Goal: Transaction & Acquisition: Purchase product/service

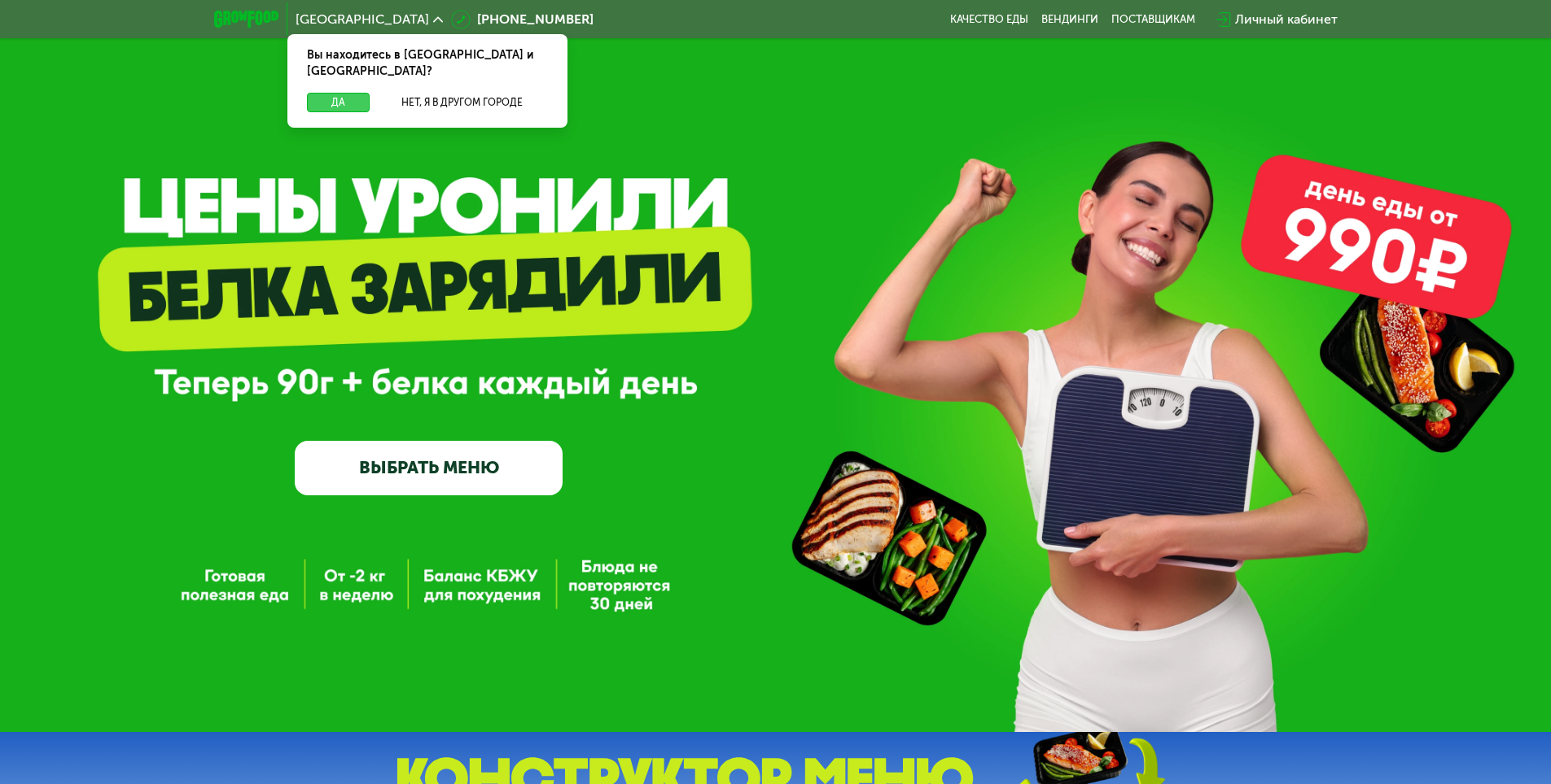
click at [322, 93] on button "Да" at bounding box center [338, 103] width 63 height 19
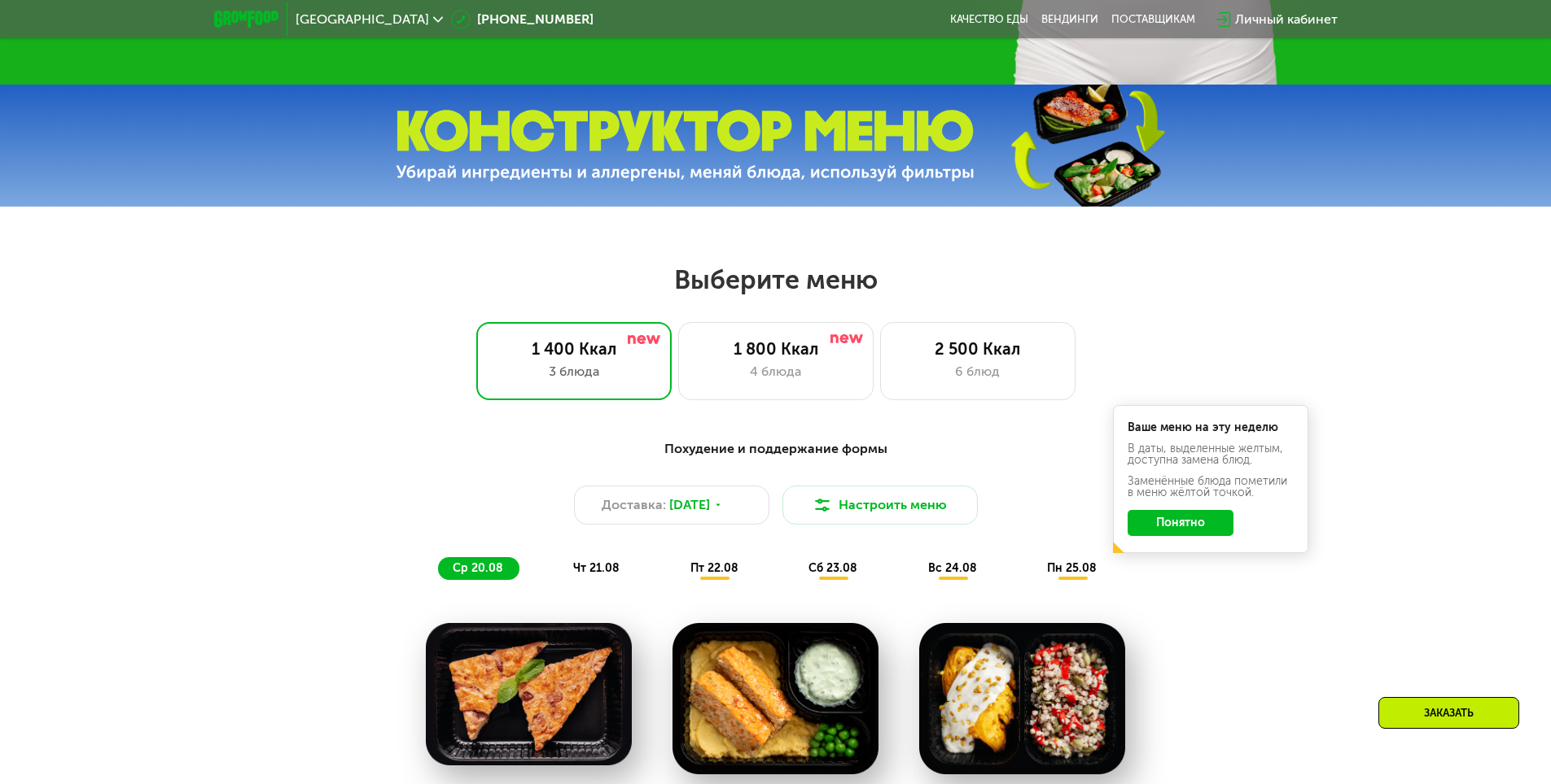
scroll to position [651, 0]
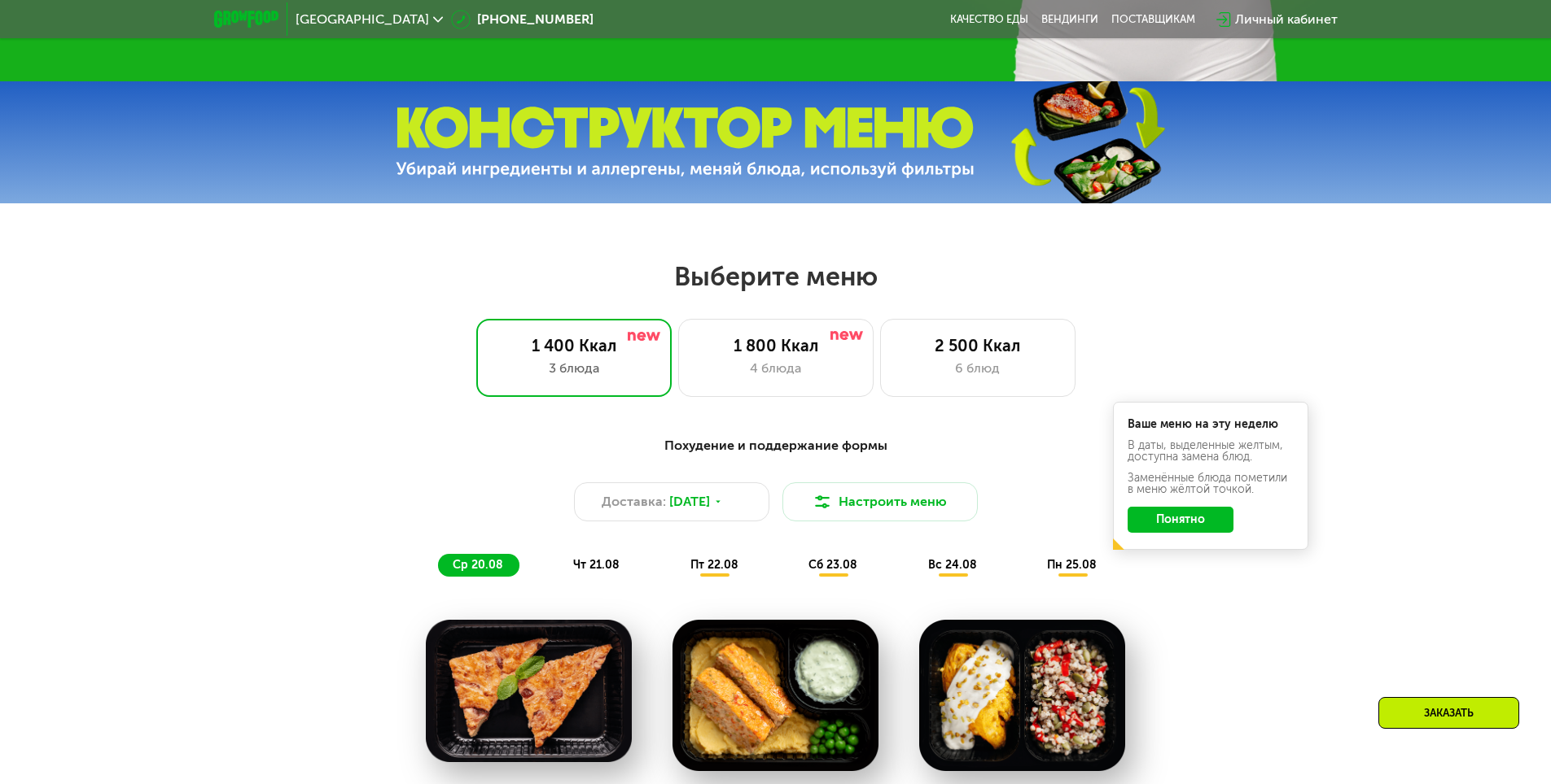
click at [1170, 525] on button "Понятно" at bounding box center [1180, 519] width 105 height 26
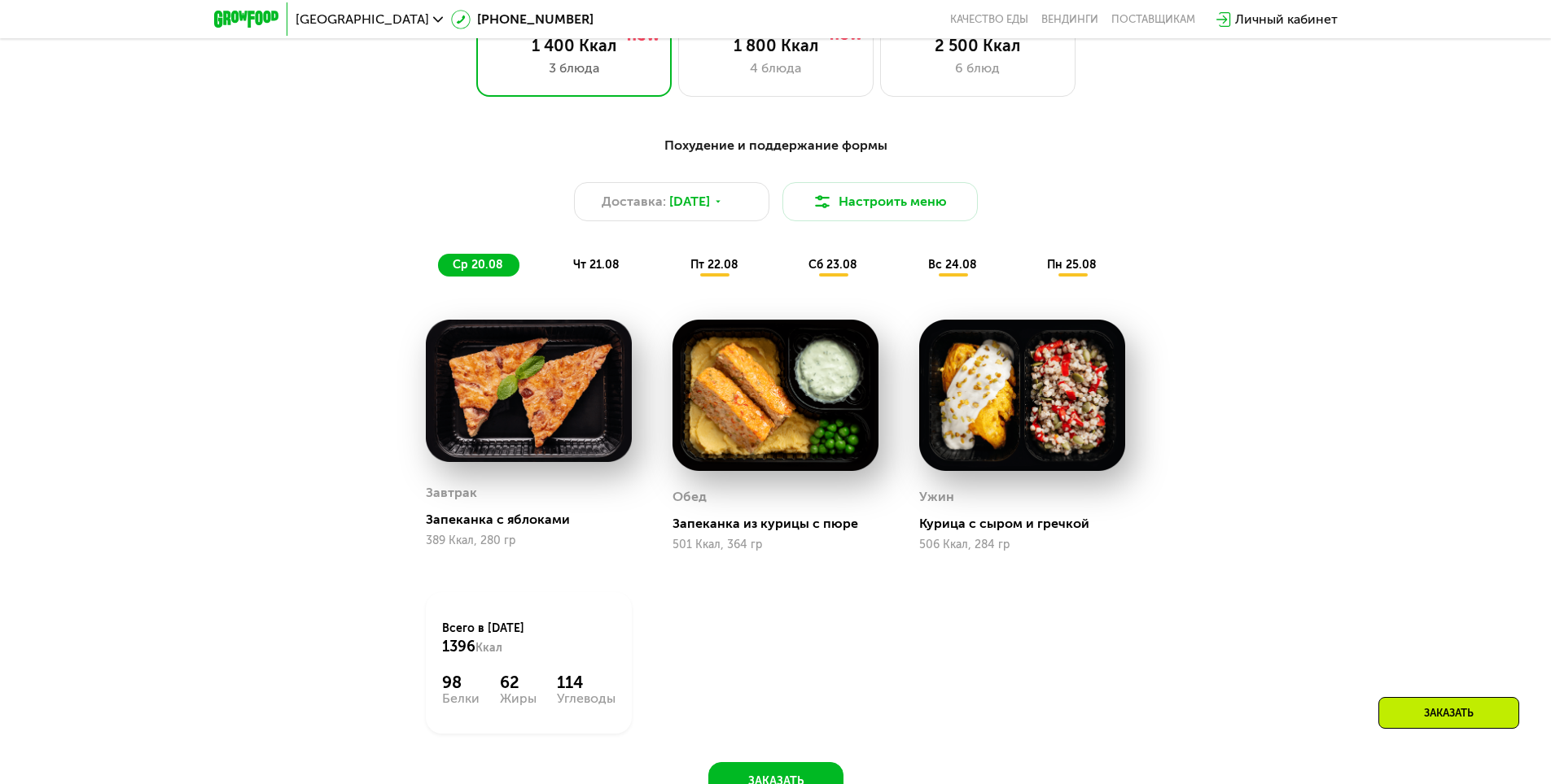
scroll to position [976, 0]
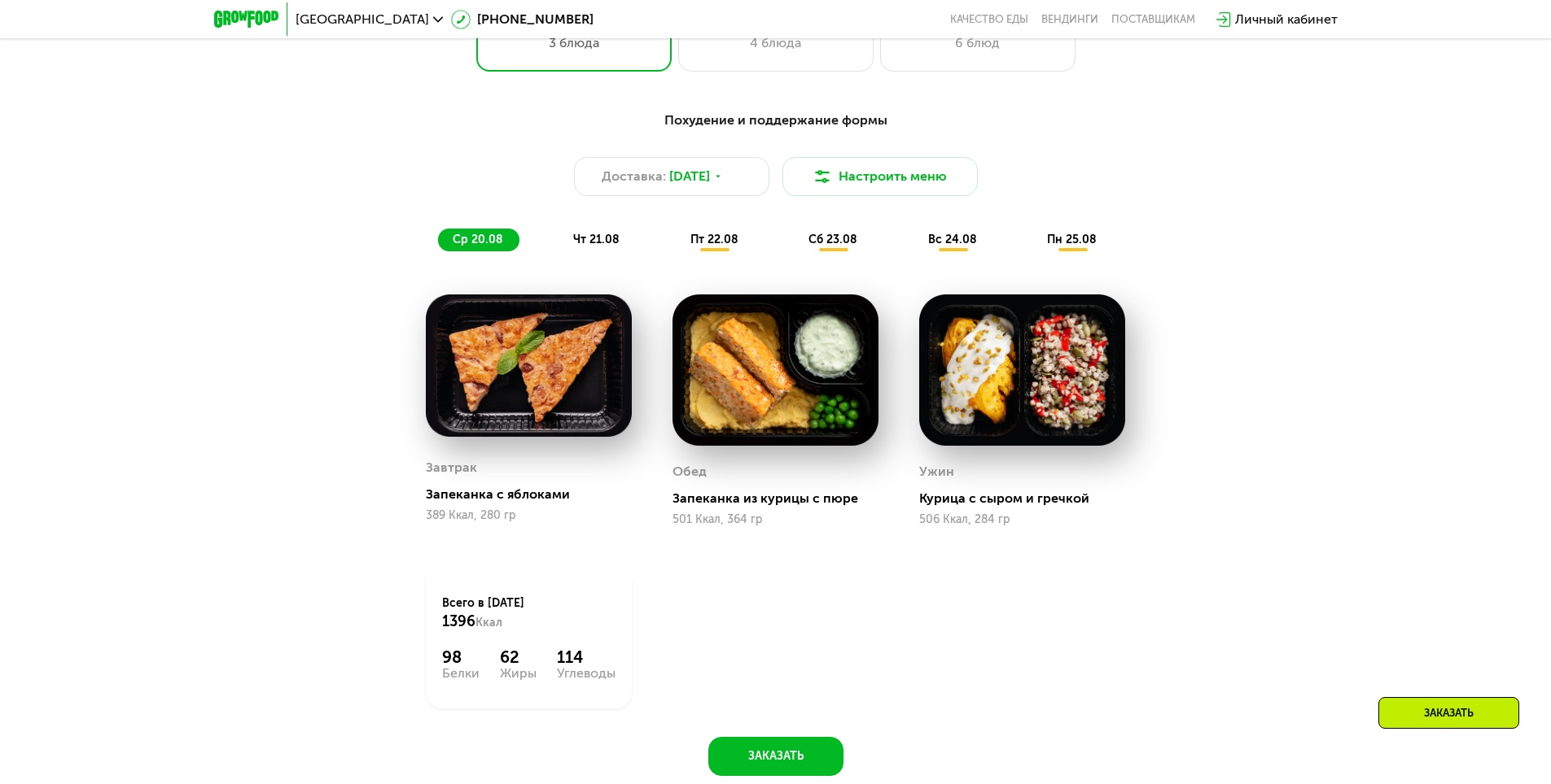
click at [599, 244] on span "чт 21.08" at bounding box center [596, 240] width 46 height 14
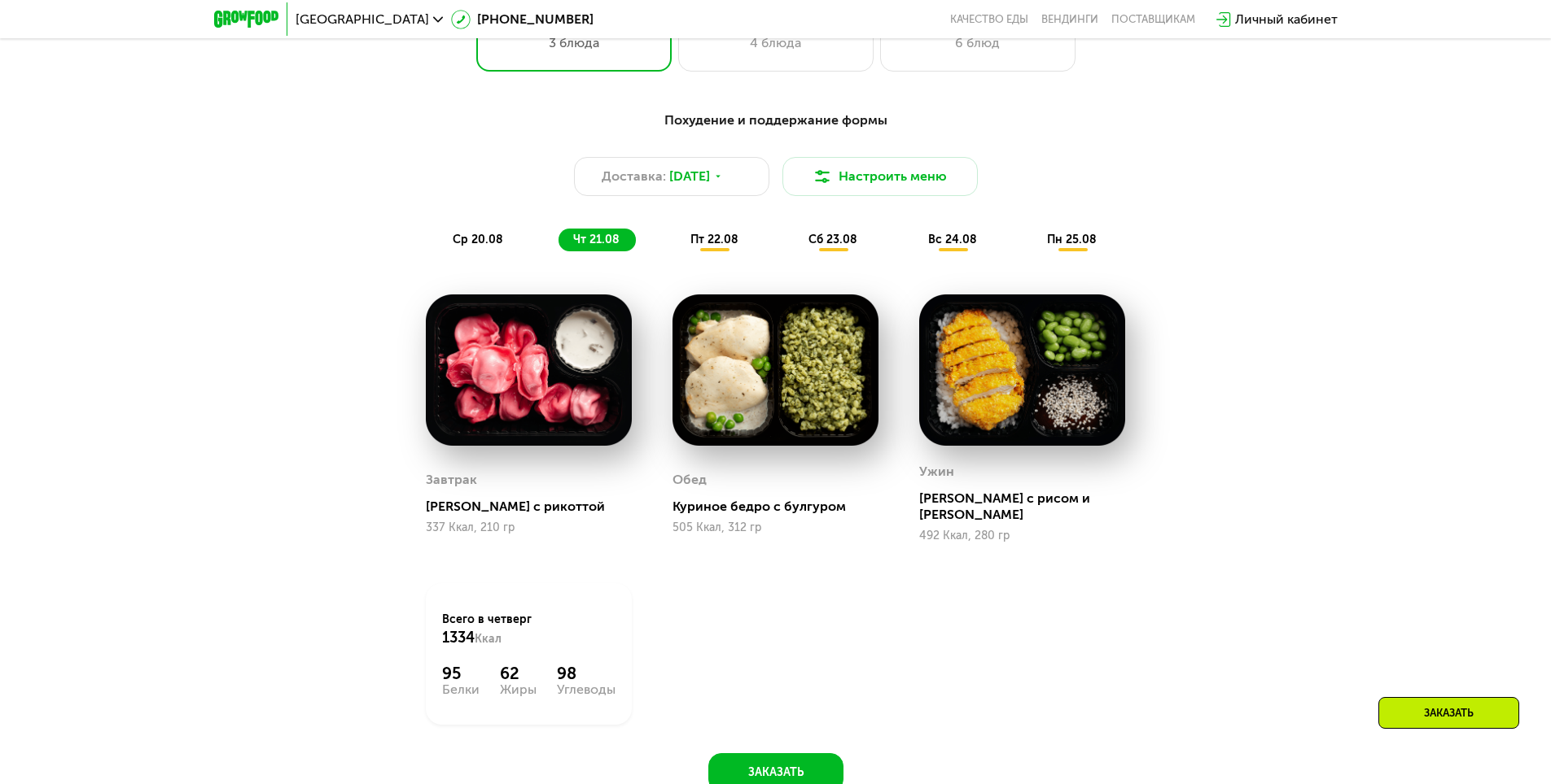
click at [710, 237] on span "пт 22.08" at bounding box center [714, 240] width 48 height 14
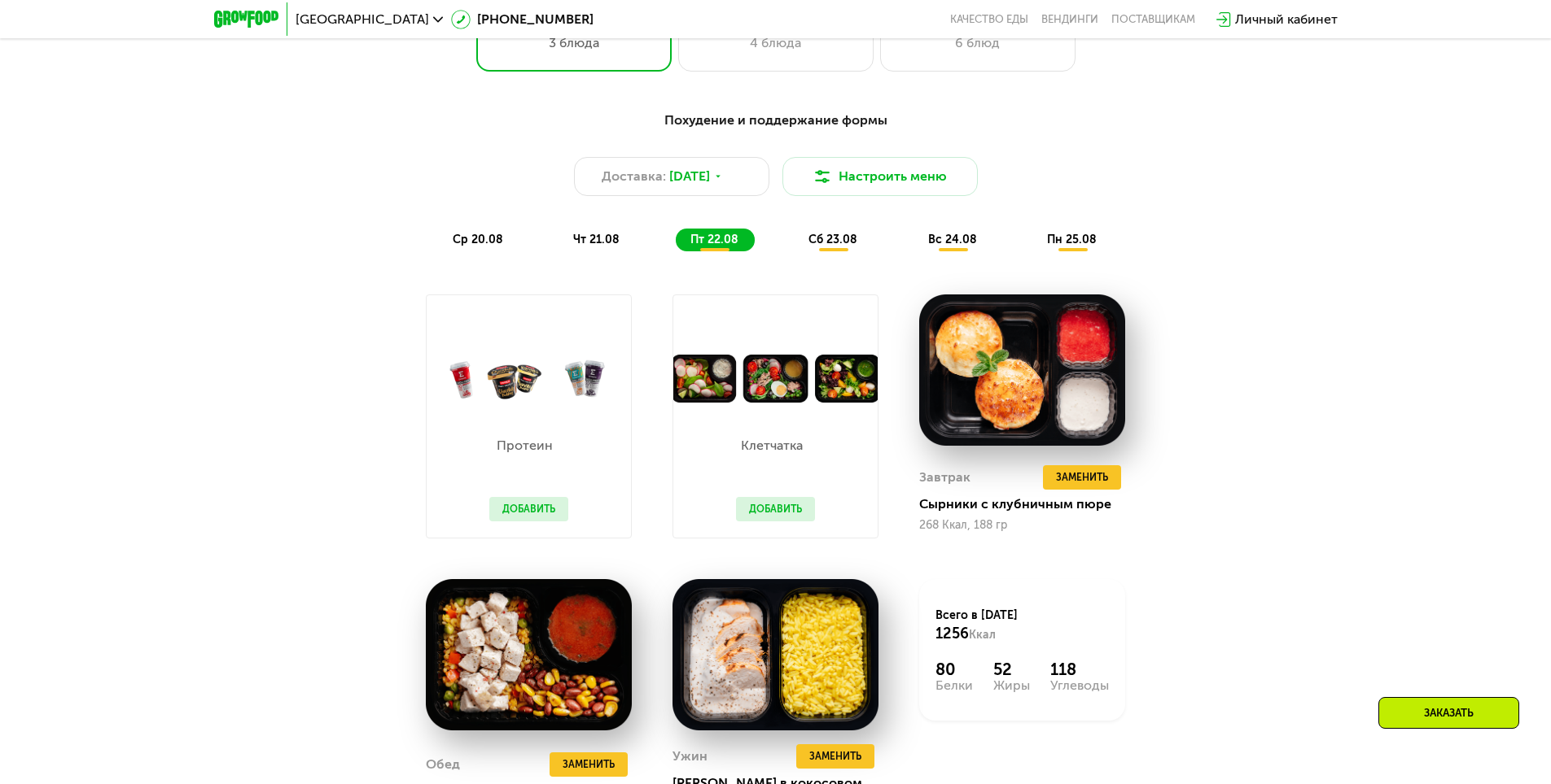
click at [841, 239] on span "сб 23.08" at bounding box center [832, 240] width 49 height 14
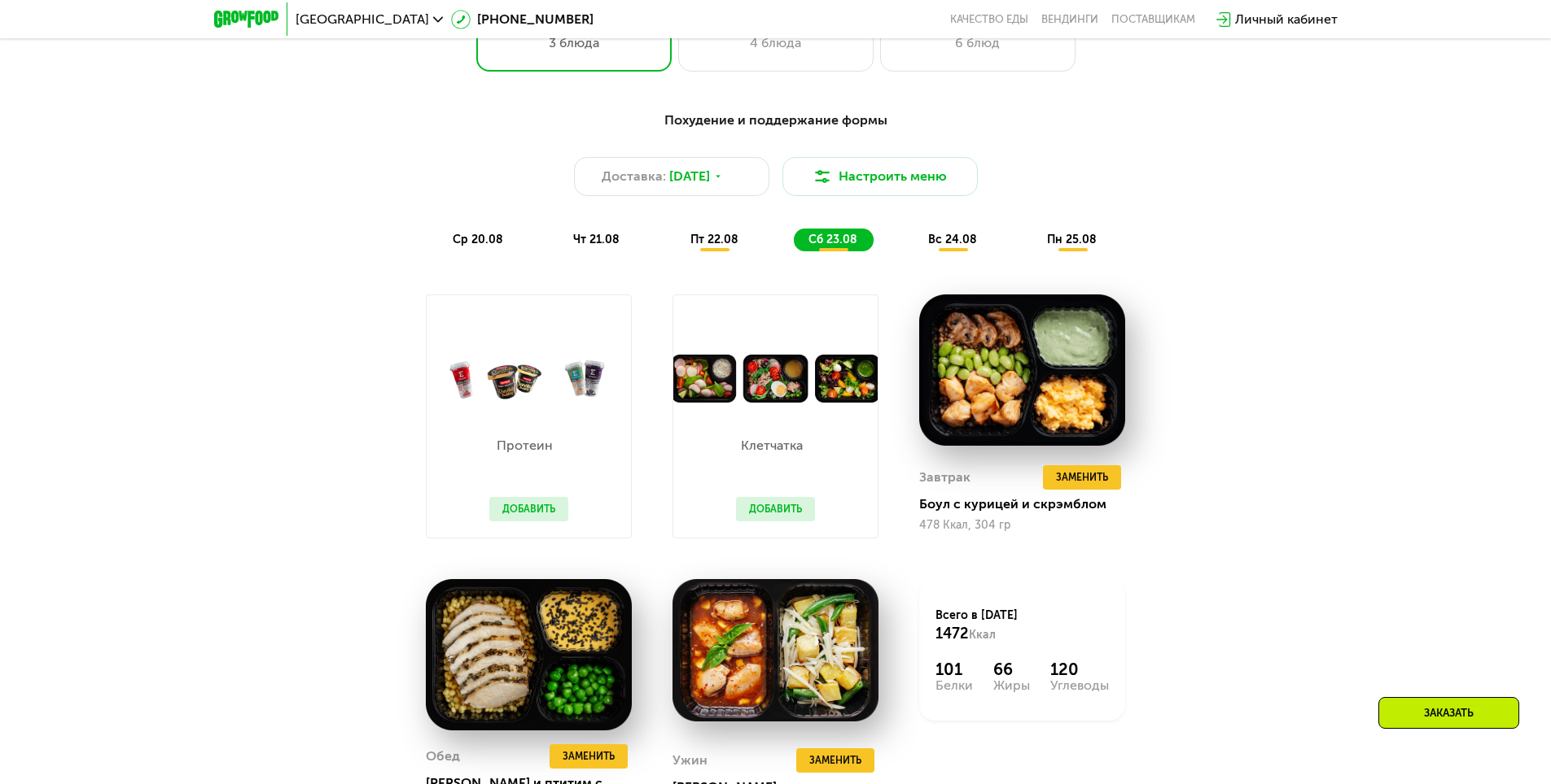
click at [947, 243] on span "вс 24.08" at bounding box center [952, 240] width 49 height 14
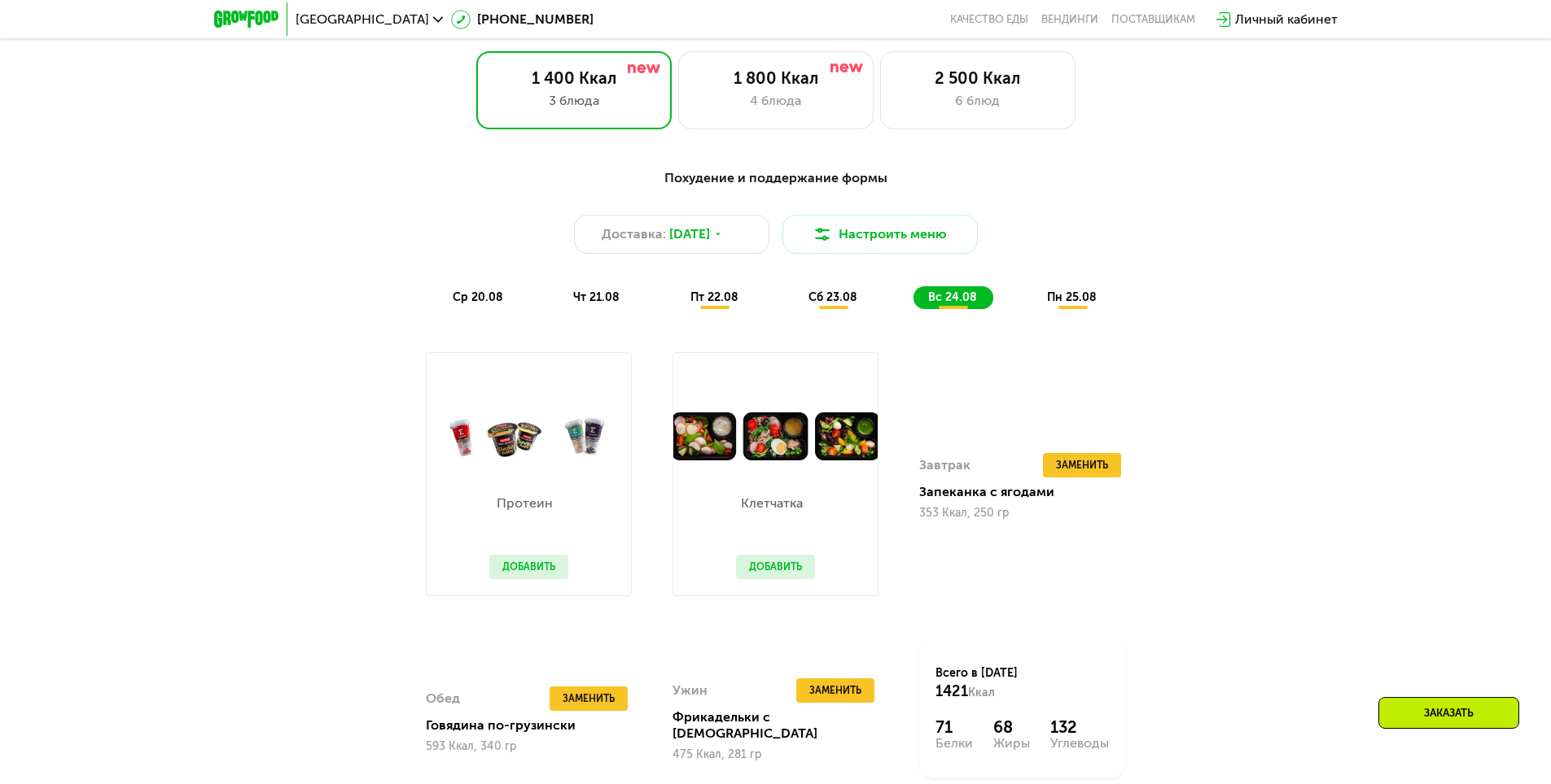
scroll to position [895, 0]
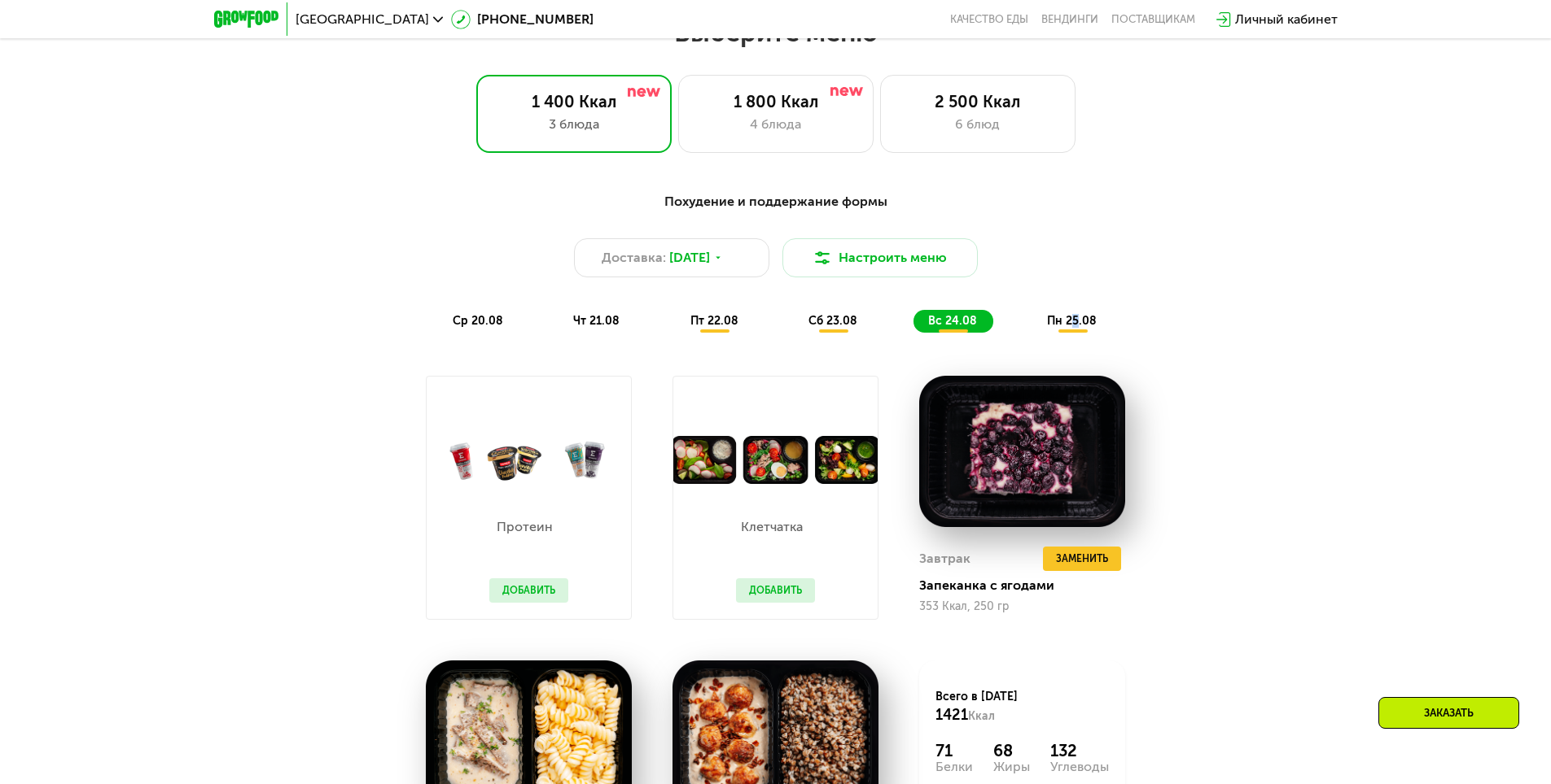
click at [1076, 325] on span "пн 25.08" at bounding box center [1072, 322] width 50 height 14
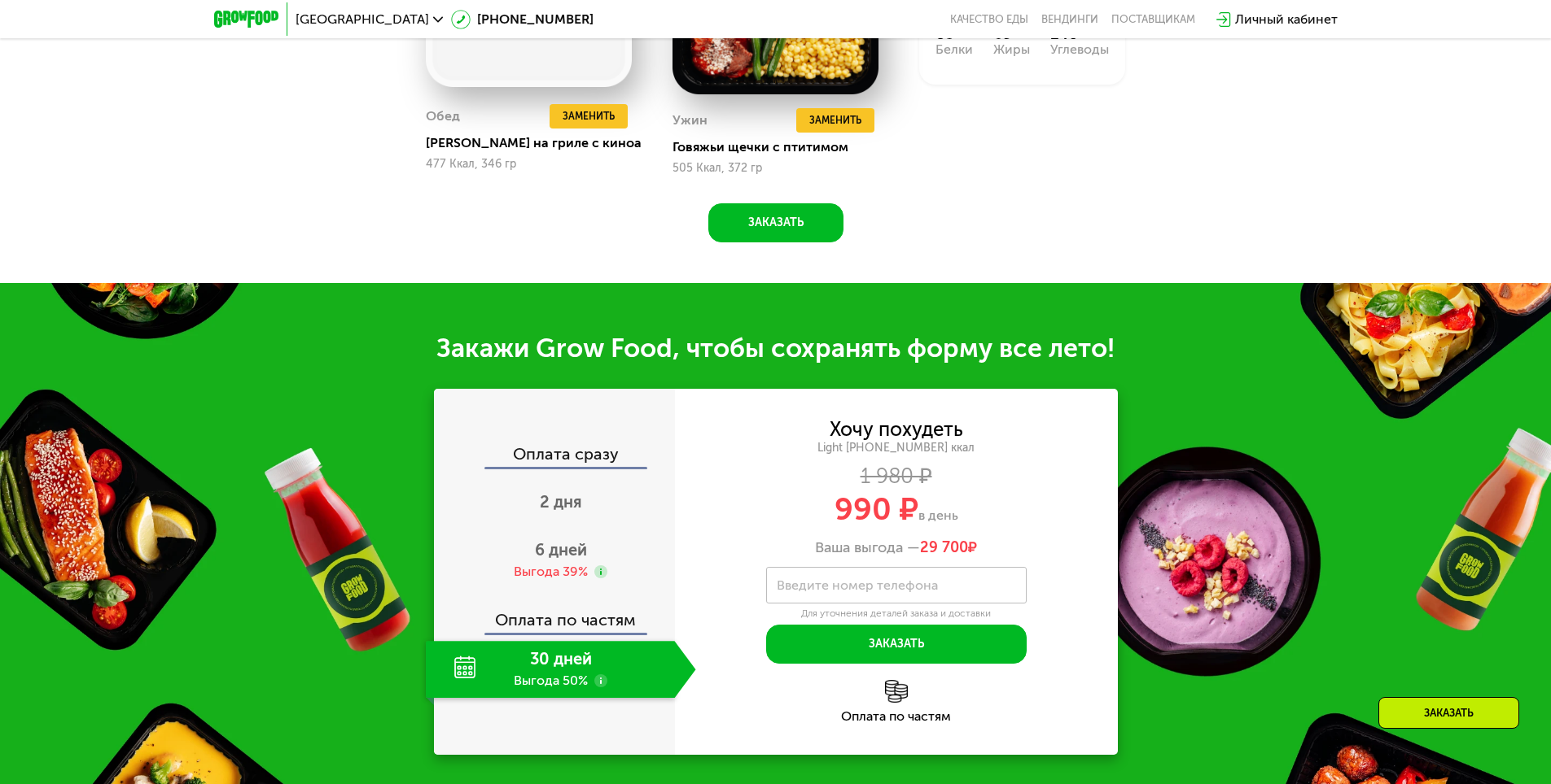
scroll to position [1709, 0]
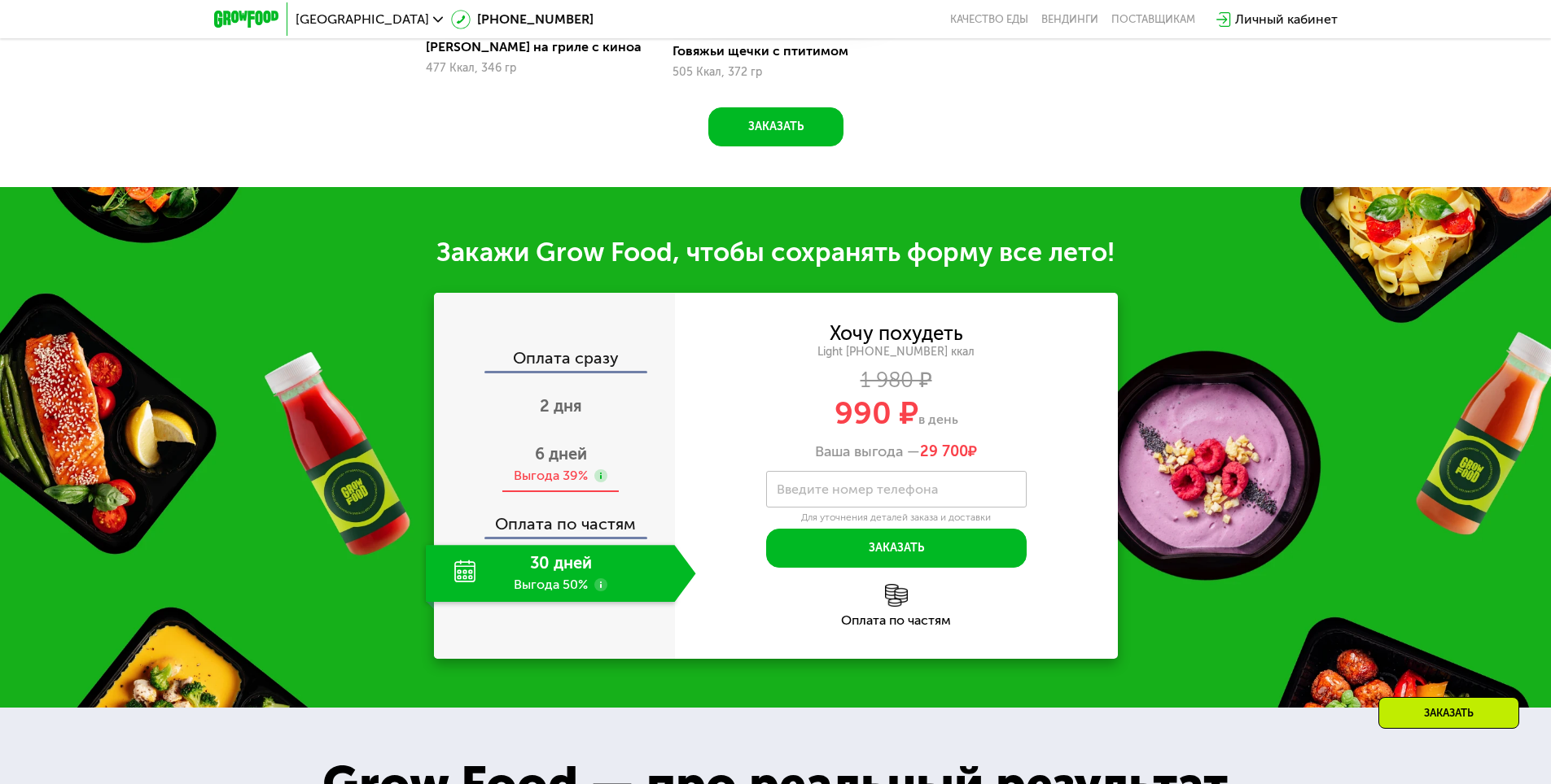
click at [549, 459] on span "6 дней" at bounding box center [560, 454] width 52 height 19
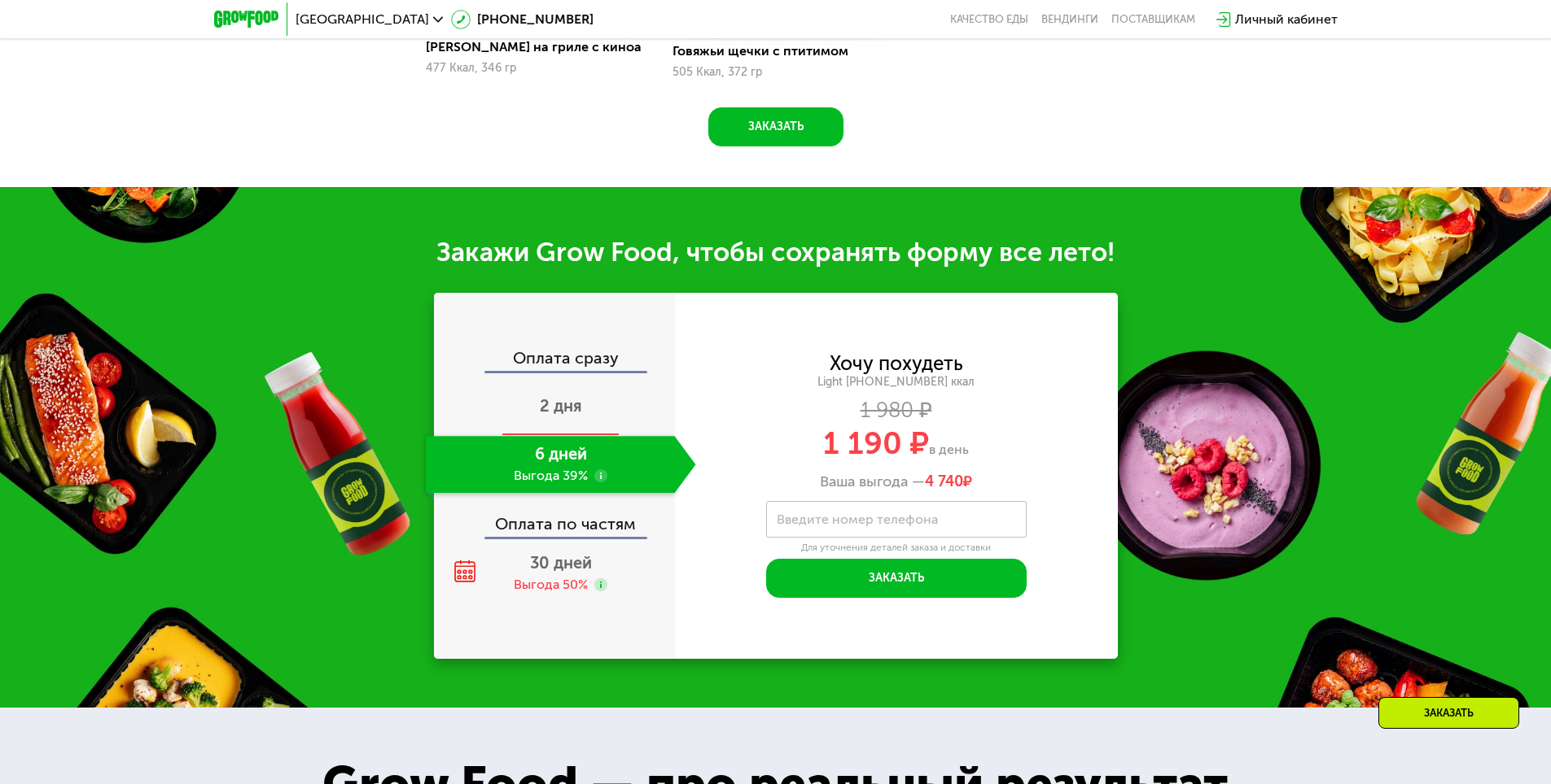
click at [547, 408] on span "2 дня" at bounding box center [561, 406] width 43 height 19
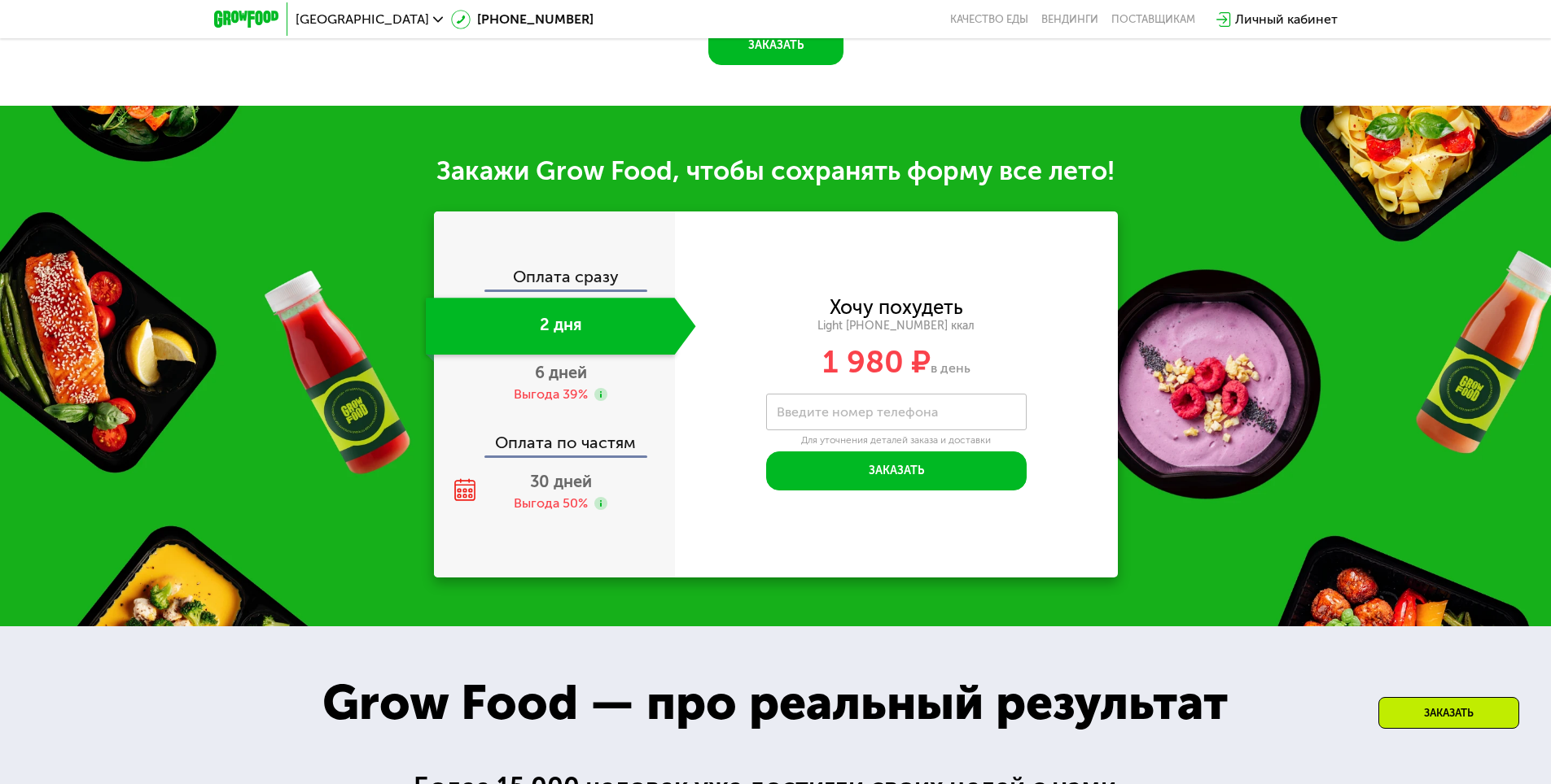
scroll to position [1769, 0]
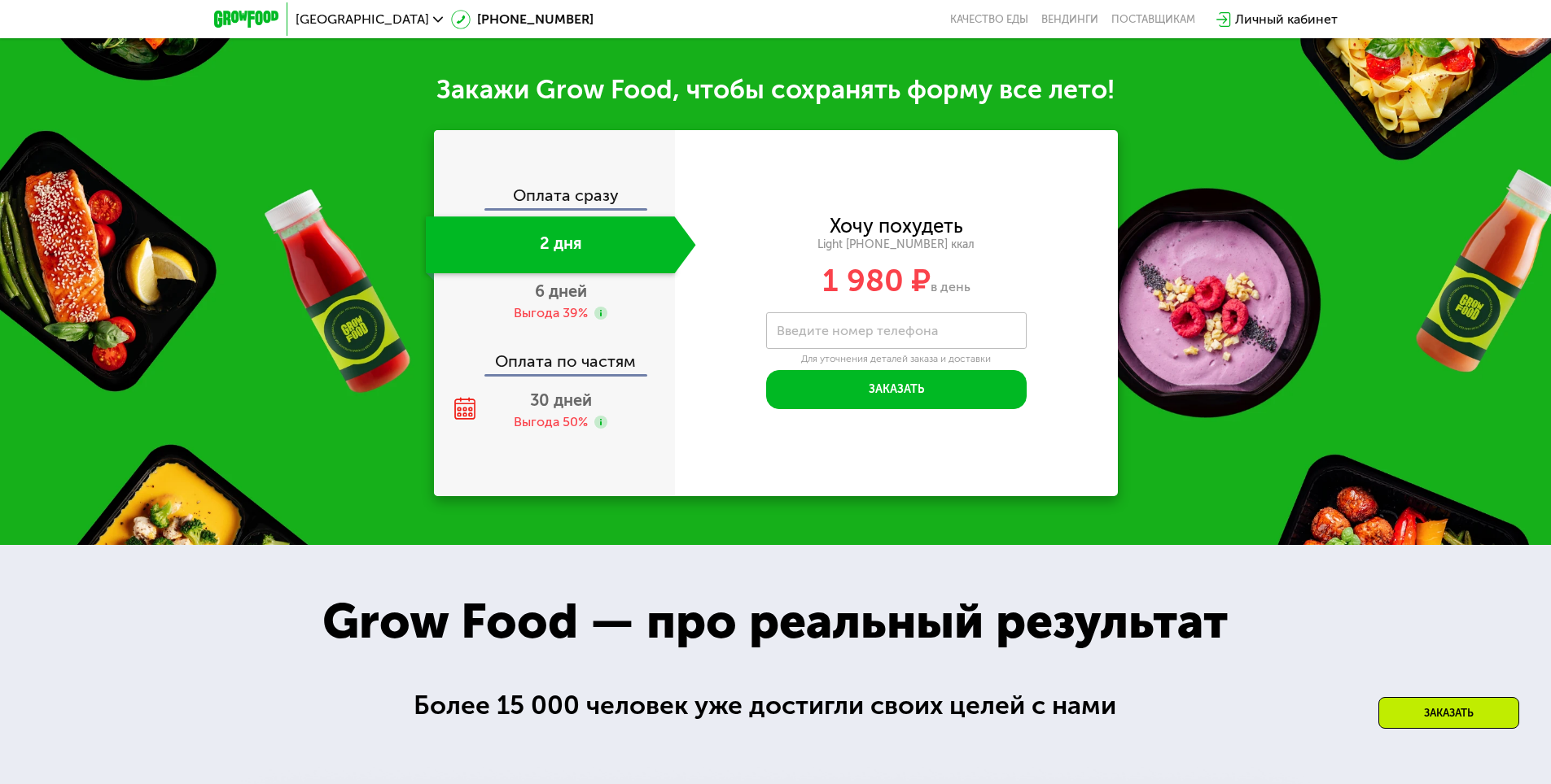
click at [549, 408] on span "30 дней" at bounding box center [561, 400] width 62 height 19
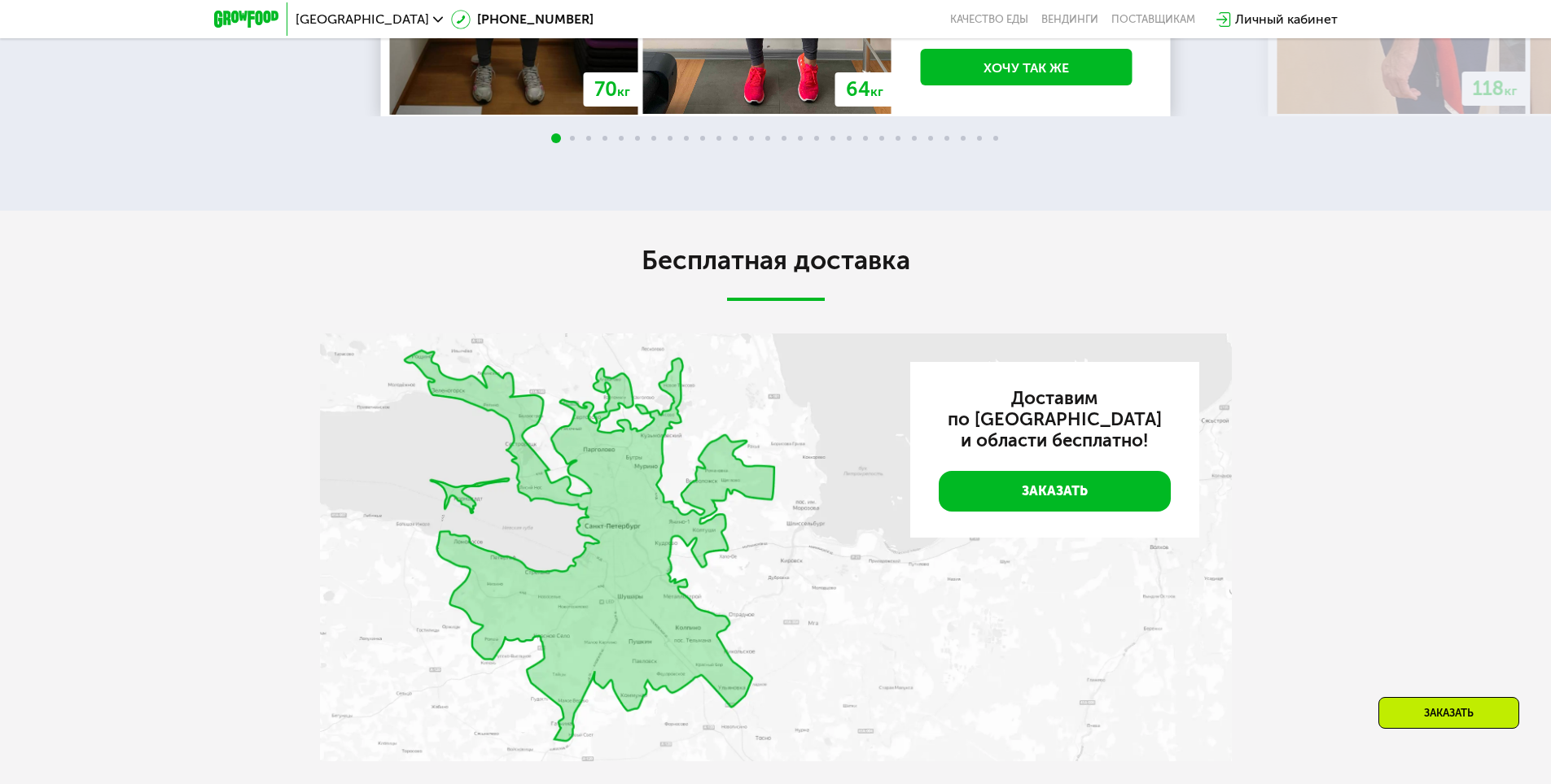
scroll to position [3613, 0]
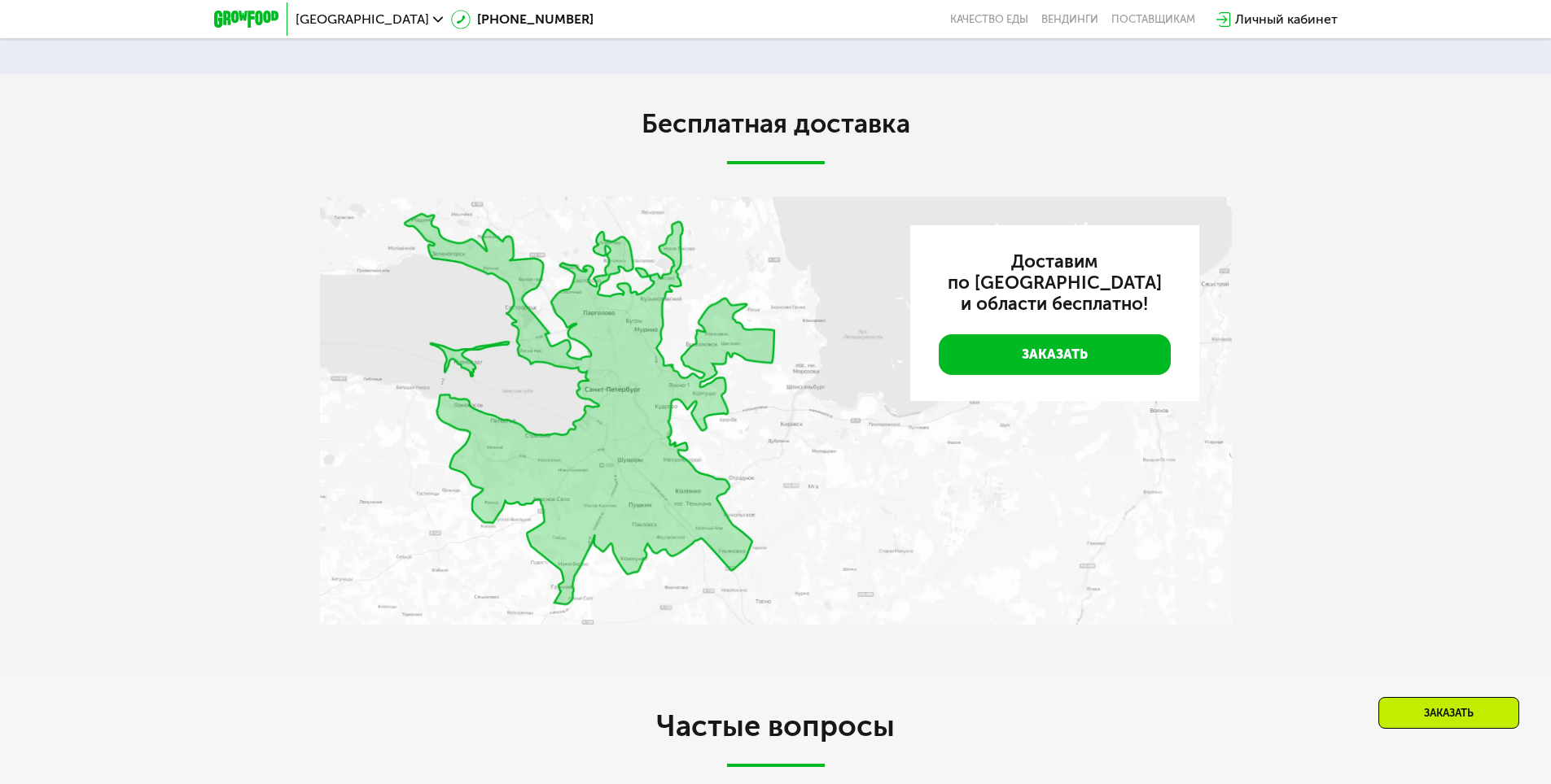
click at [651, 436] on img at bounding box center [776, 410] width 912 height 428
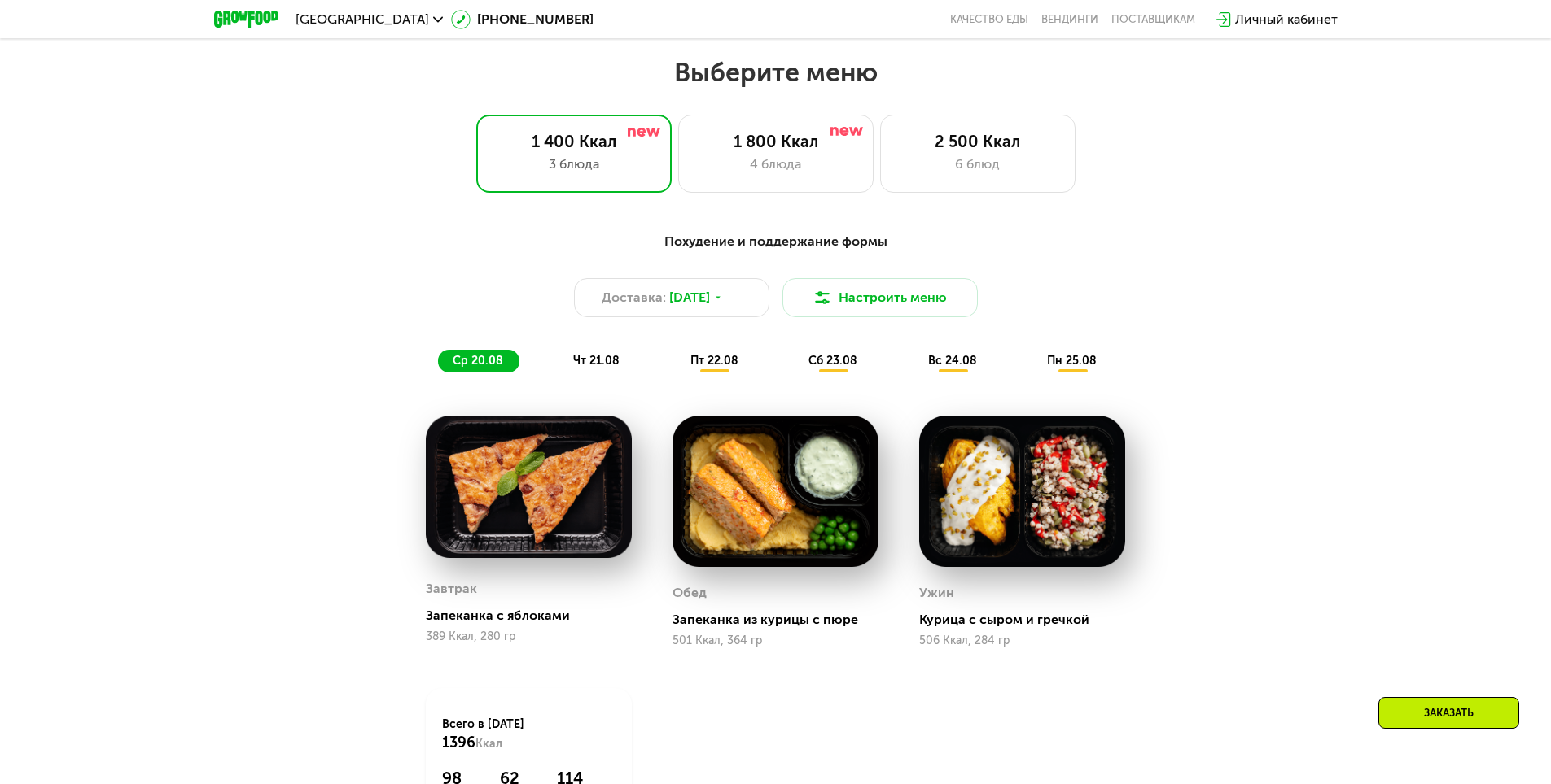
scroll to position [846, 0]
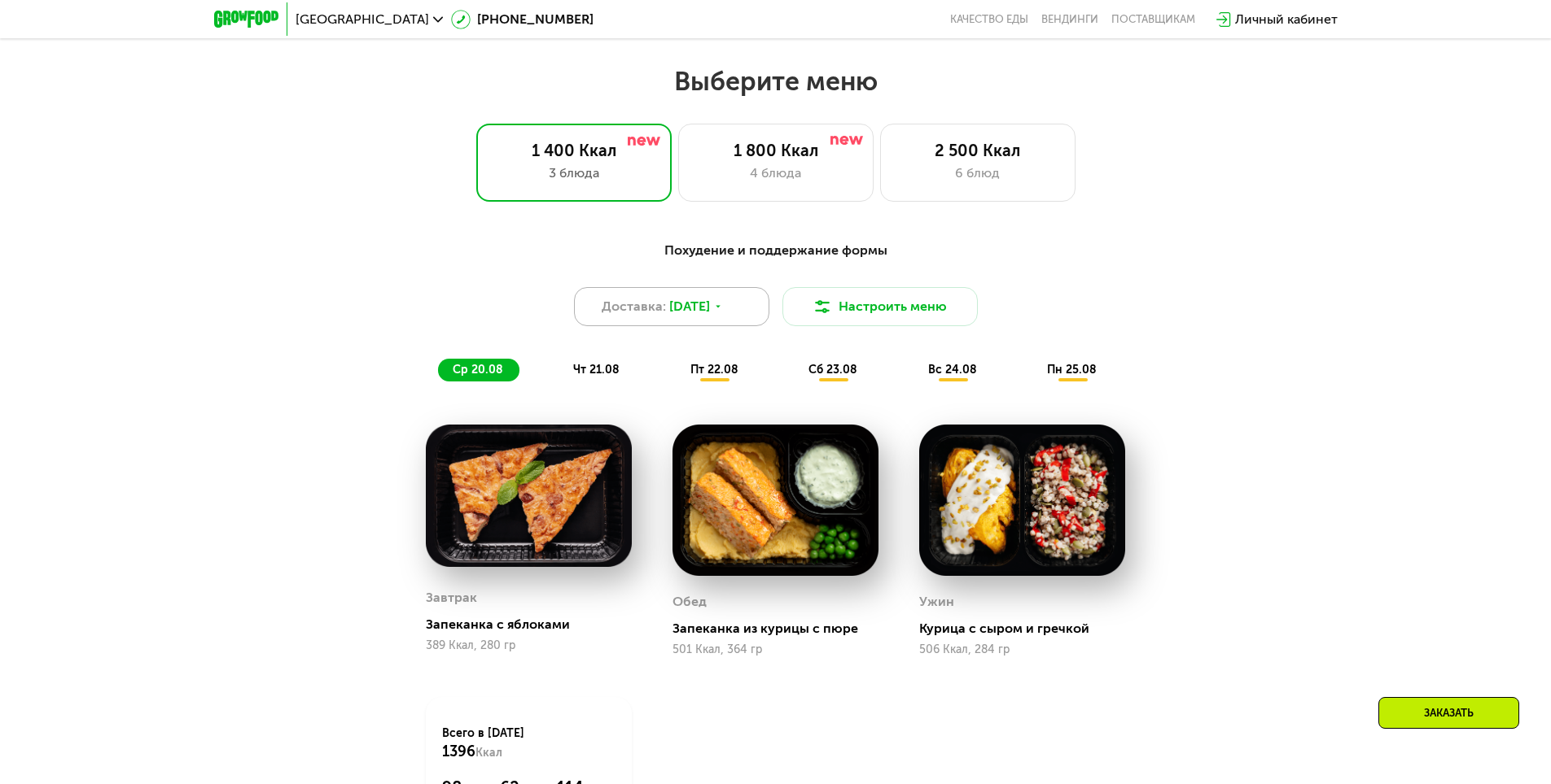
click at [689, 305] on span "[DATE]" at bounding box center [690, 307] width 41 height 19
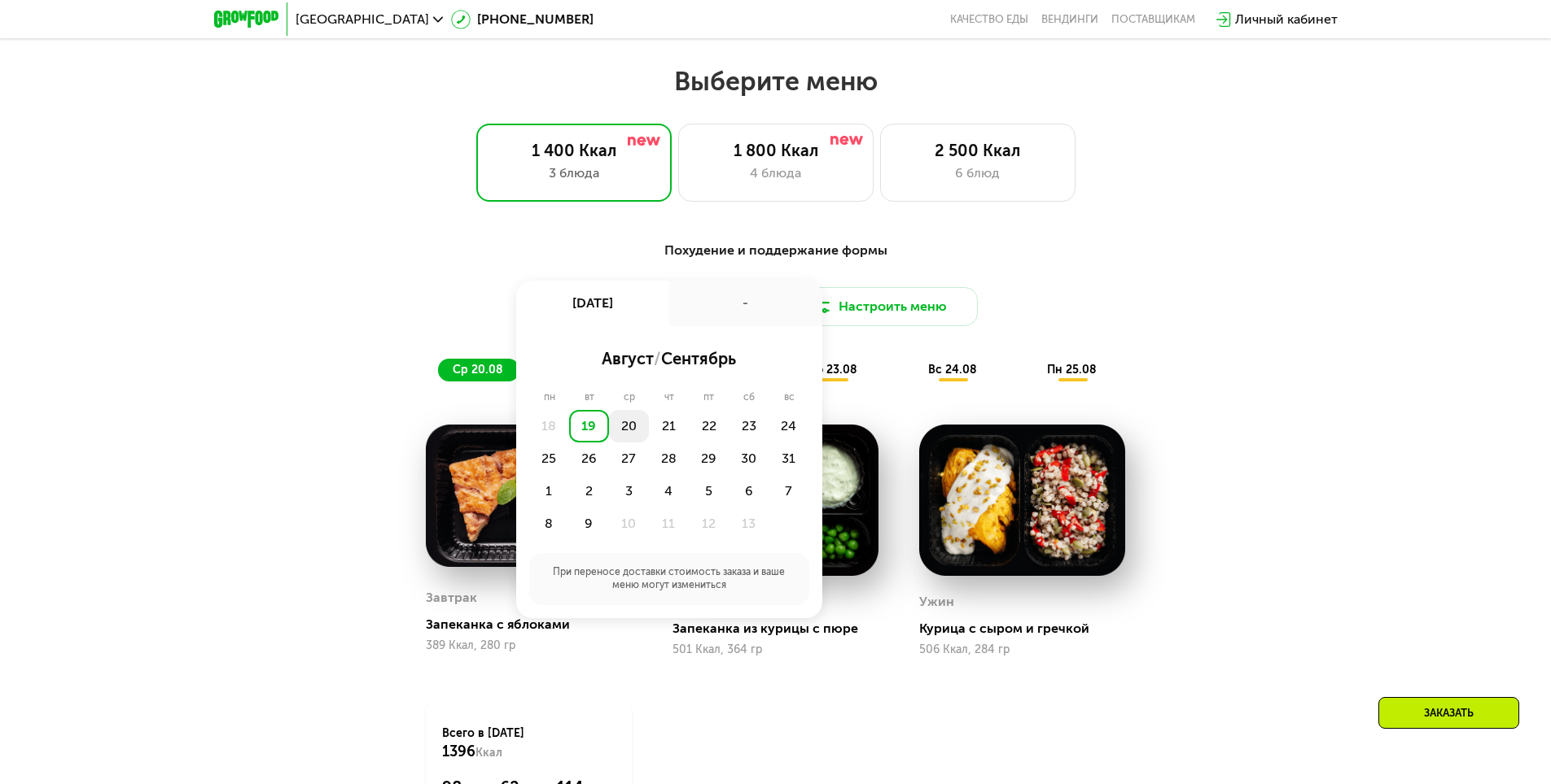
click at [649, 439] on div "20" at bounding box center [668, 426] width 40 height 33
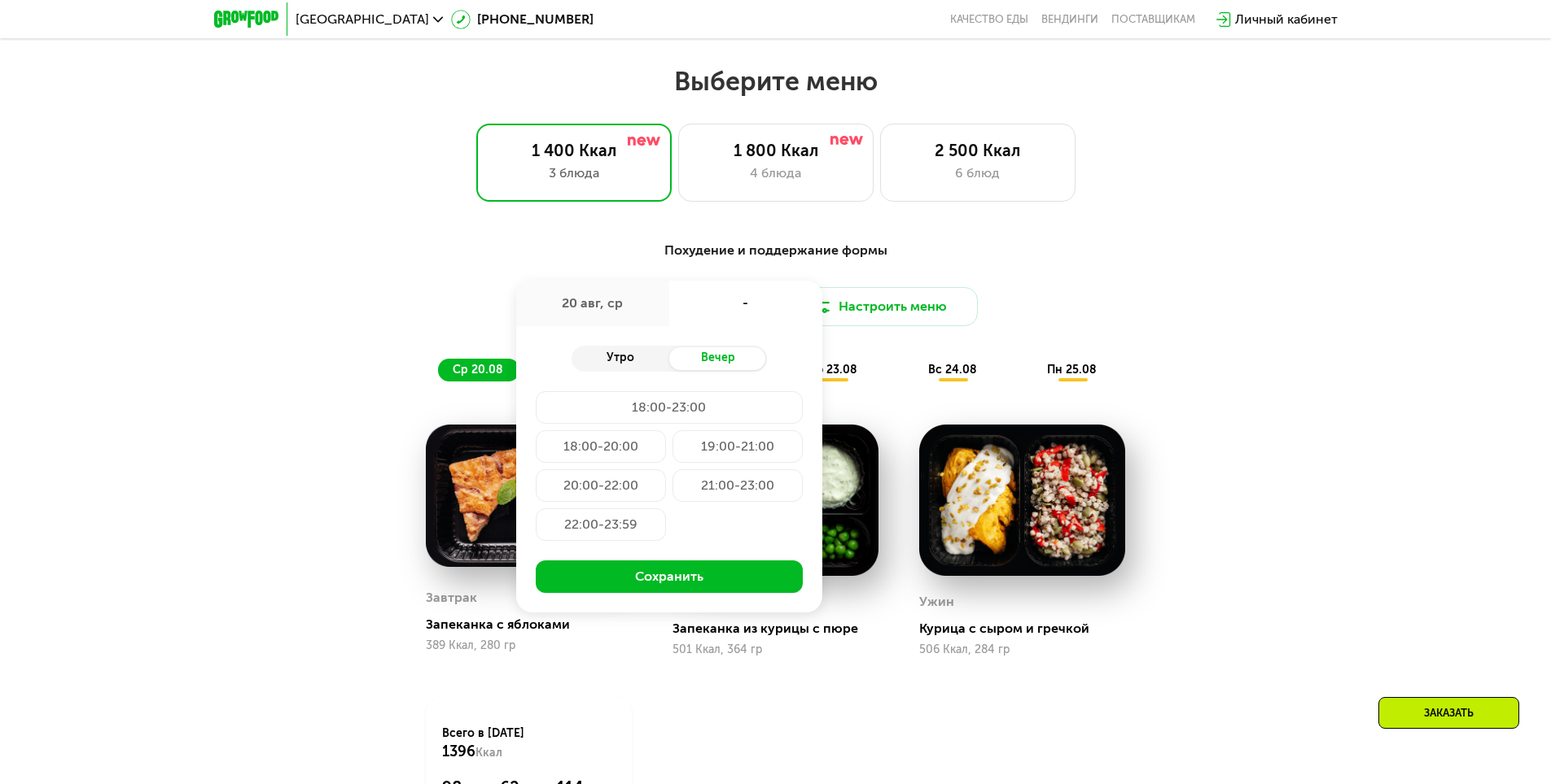
click at [607, 364] on div "Утро" at bounding box center [620, 359] width 97 height 23
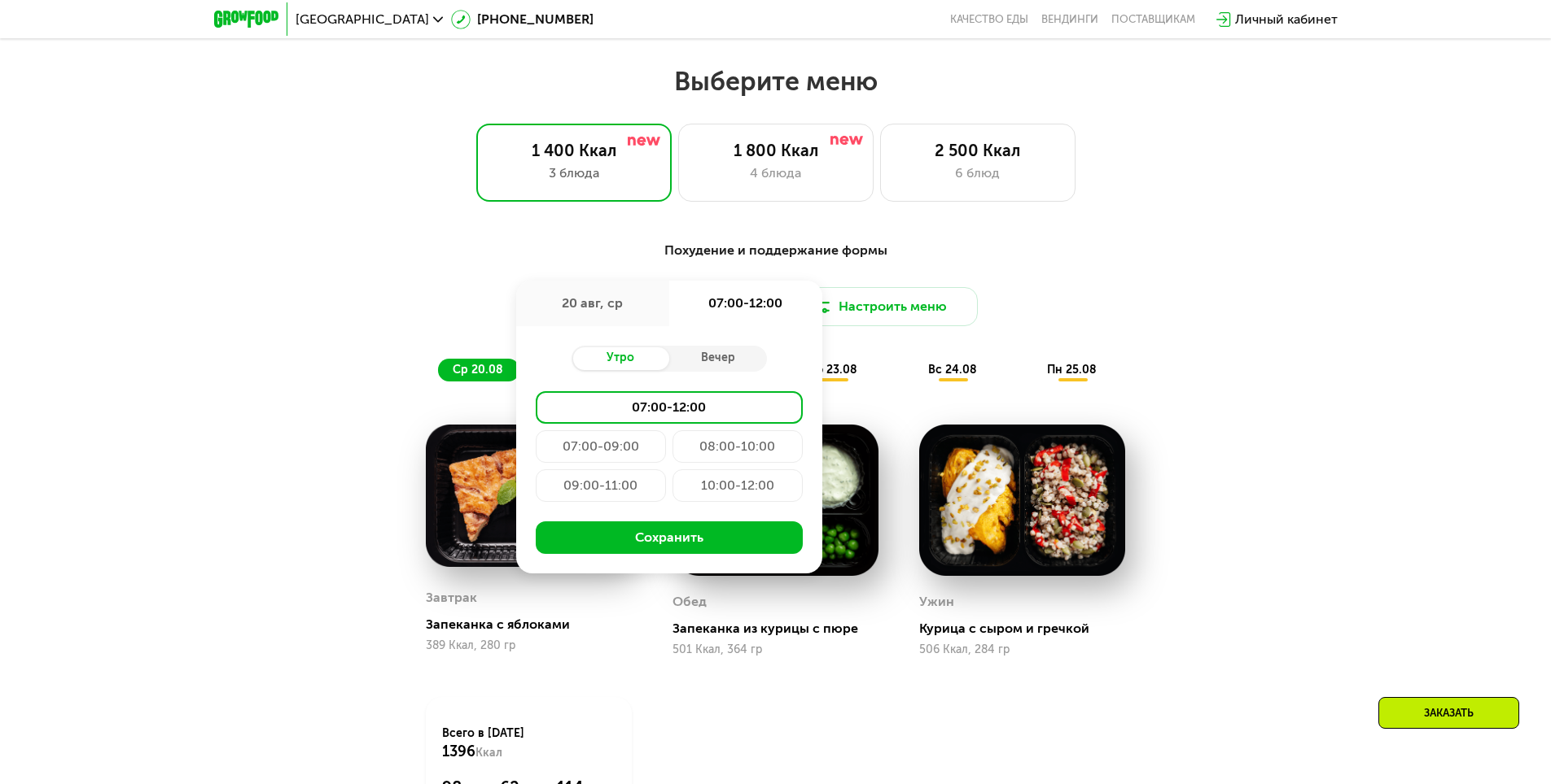
click at [1267, 488] on div "Похудение и поддержание формы Доставка: [DATE] авг, ср 07:00-12:00 Утро Вечер 0…" at bounding box center [776, 569] width 1003 height 676
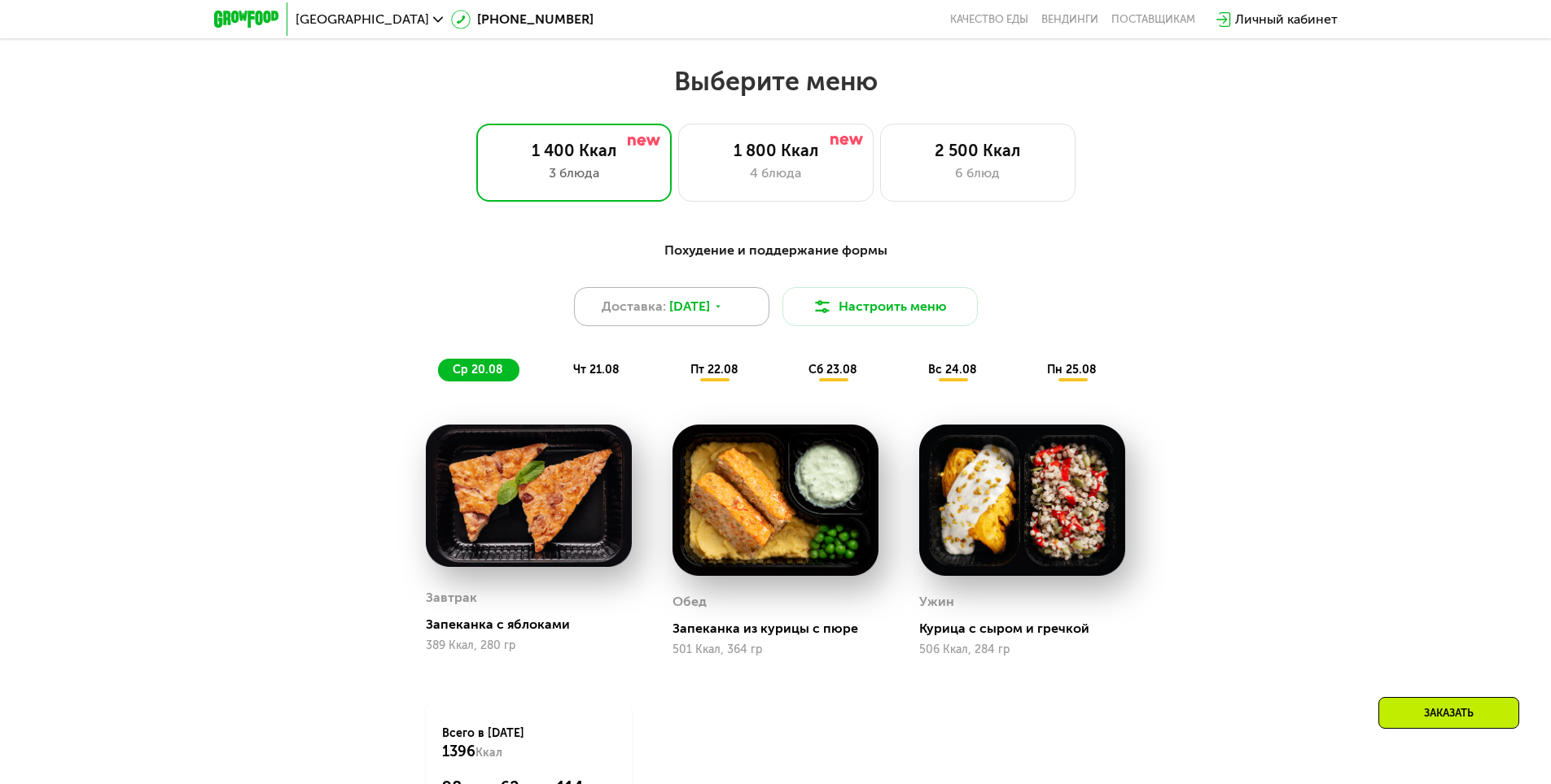
click at [704, 316] on span "[DATE]" at bounding box center [690, 307] width 41 height 19
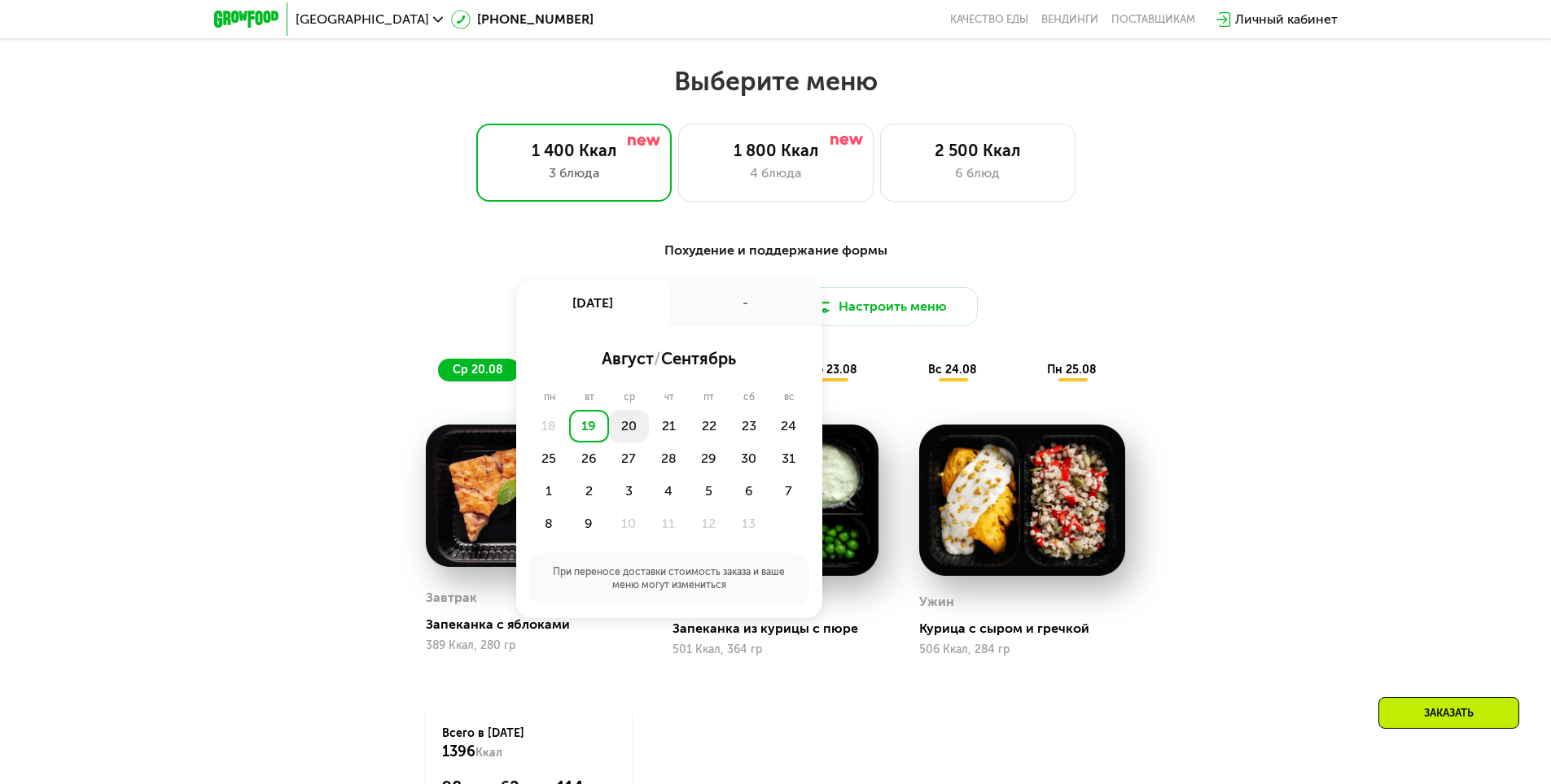
click at [649, 434] on div "20" at bounding box center [668, 426] width 40 height 33
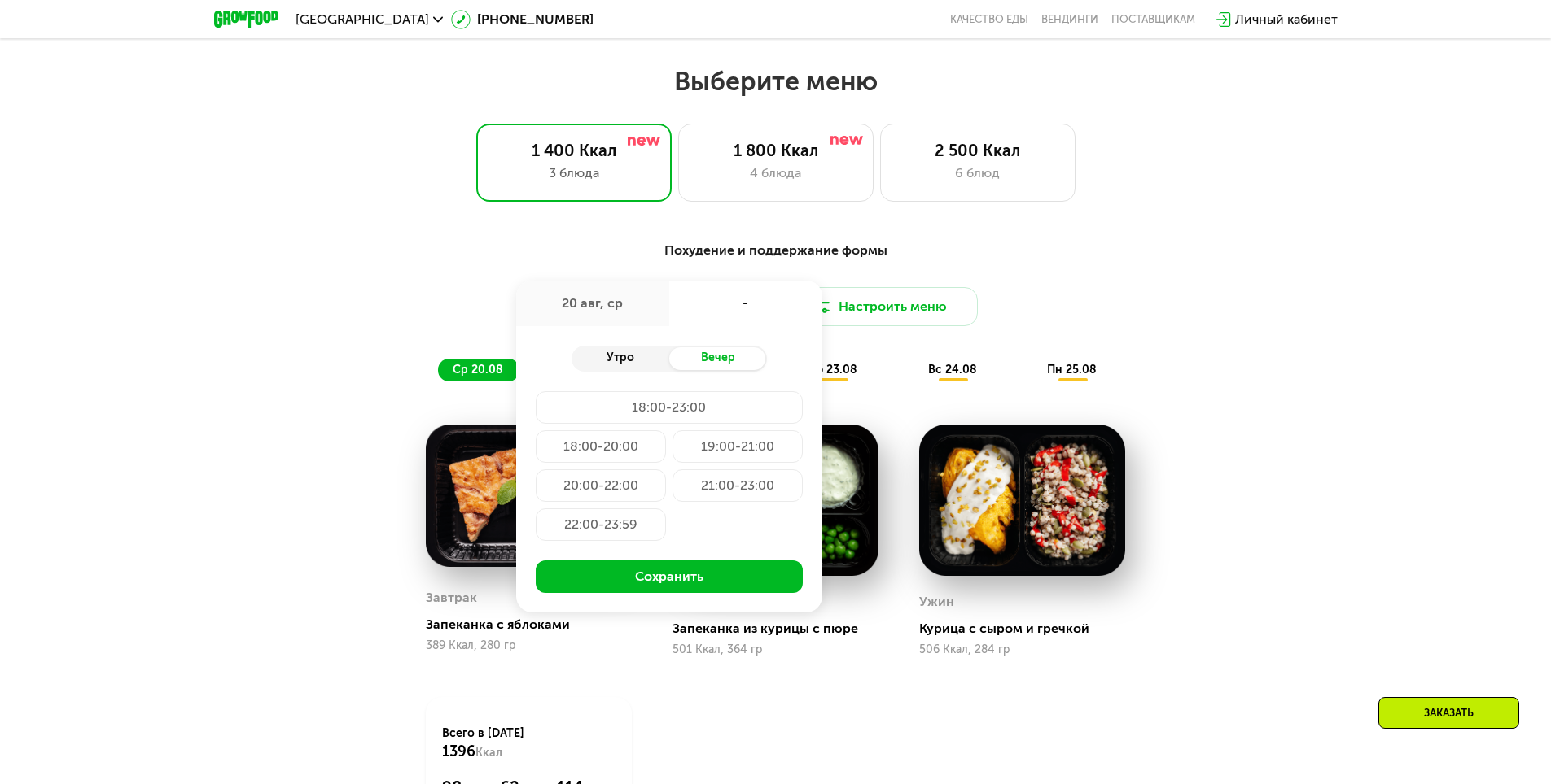
click at [605, 369] on div "Утро" at bounding box center [620, 359] width 97 height 23
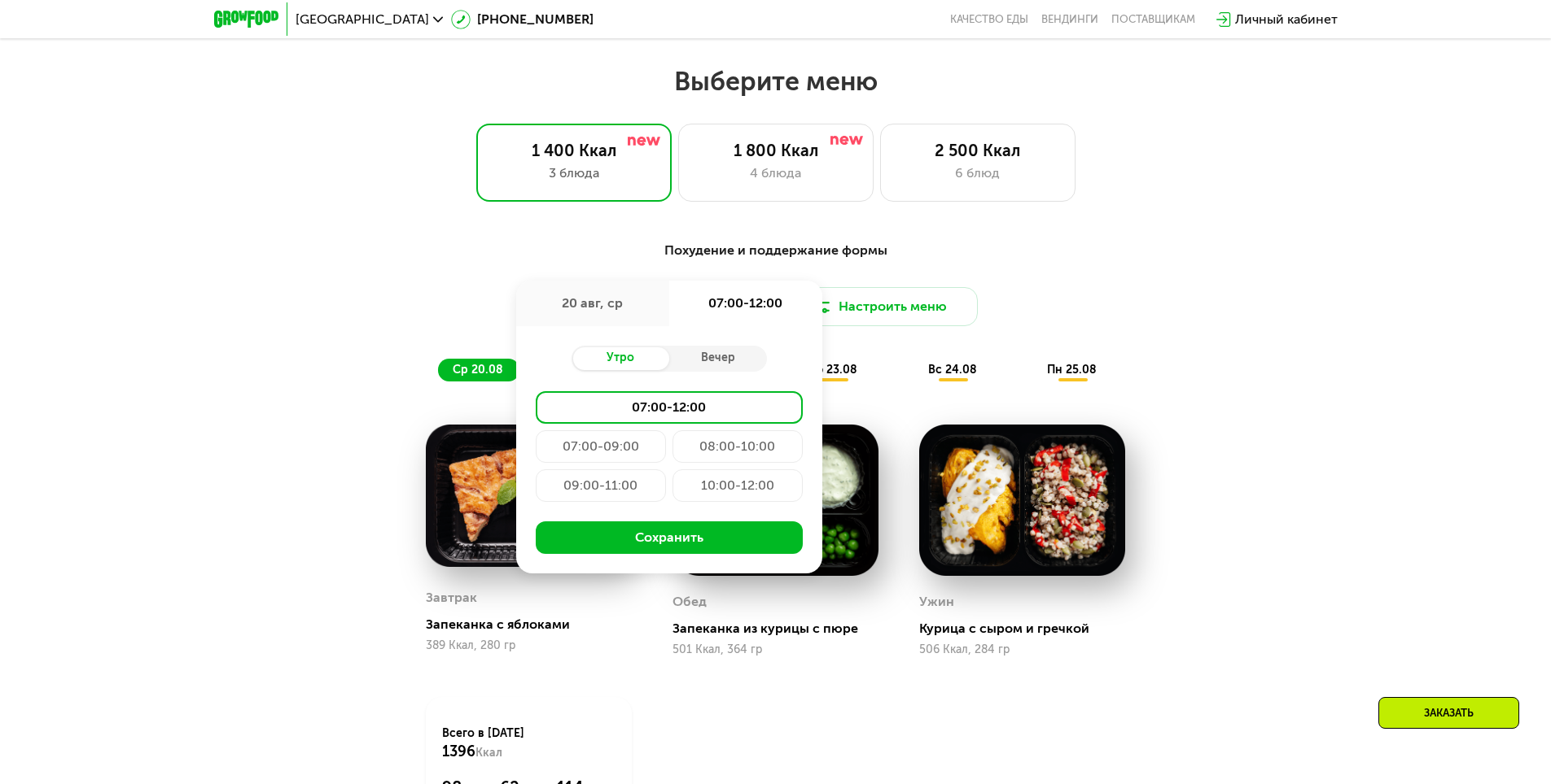
click at [673, 454] on div "07:00-09:00" at bounding box center [737, 446] width 130 height 33
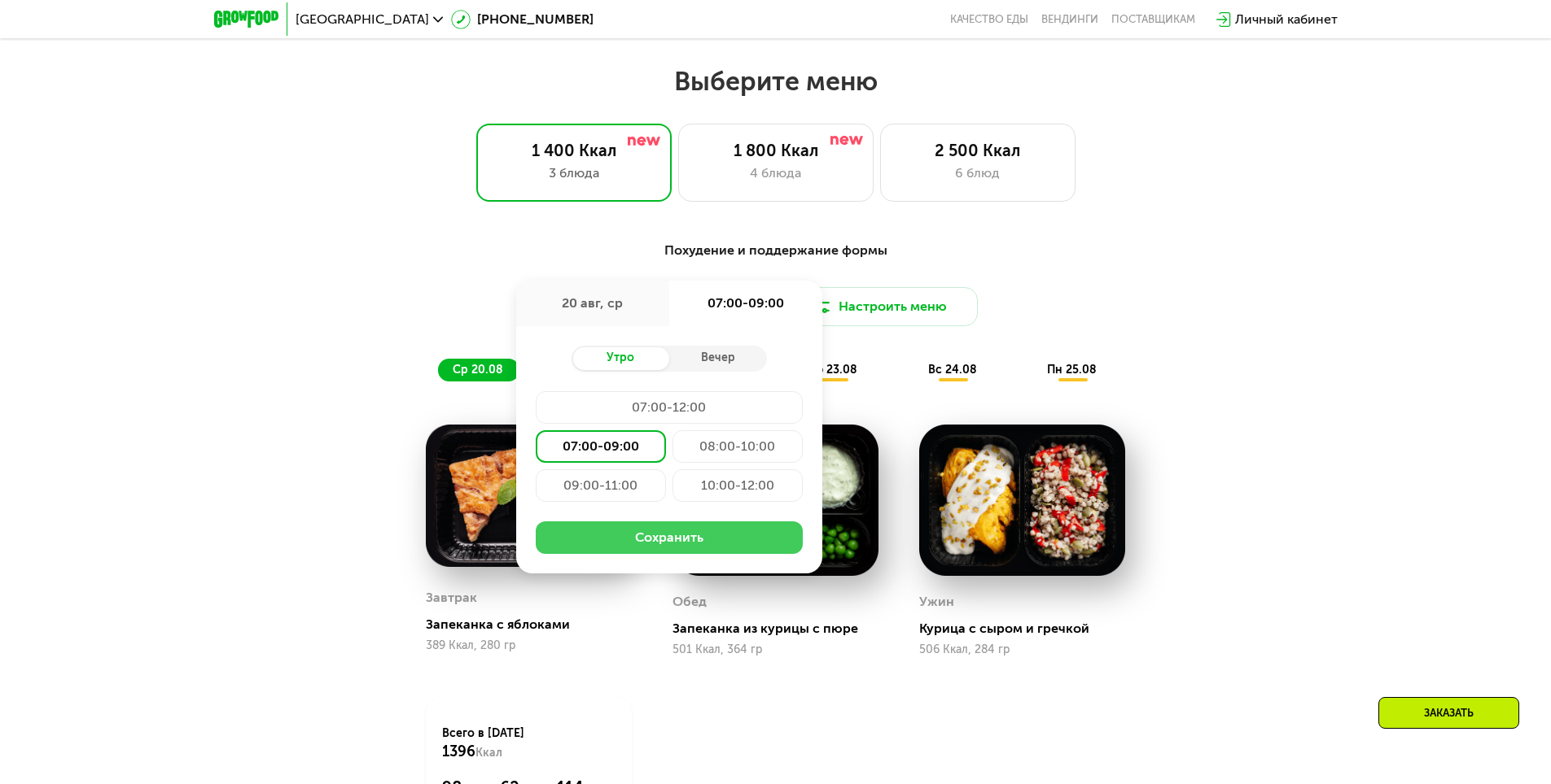
click at [624, 542] on button "Сохранить" at bounding box center [668, 538] width 267 height 33
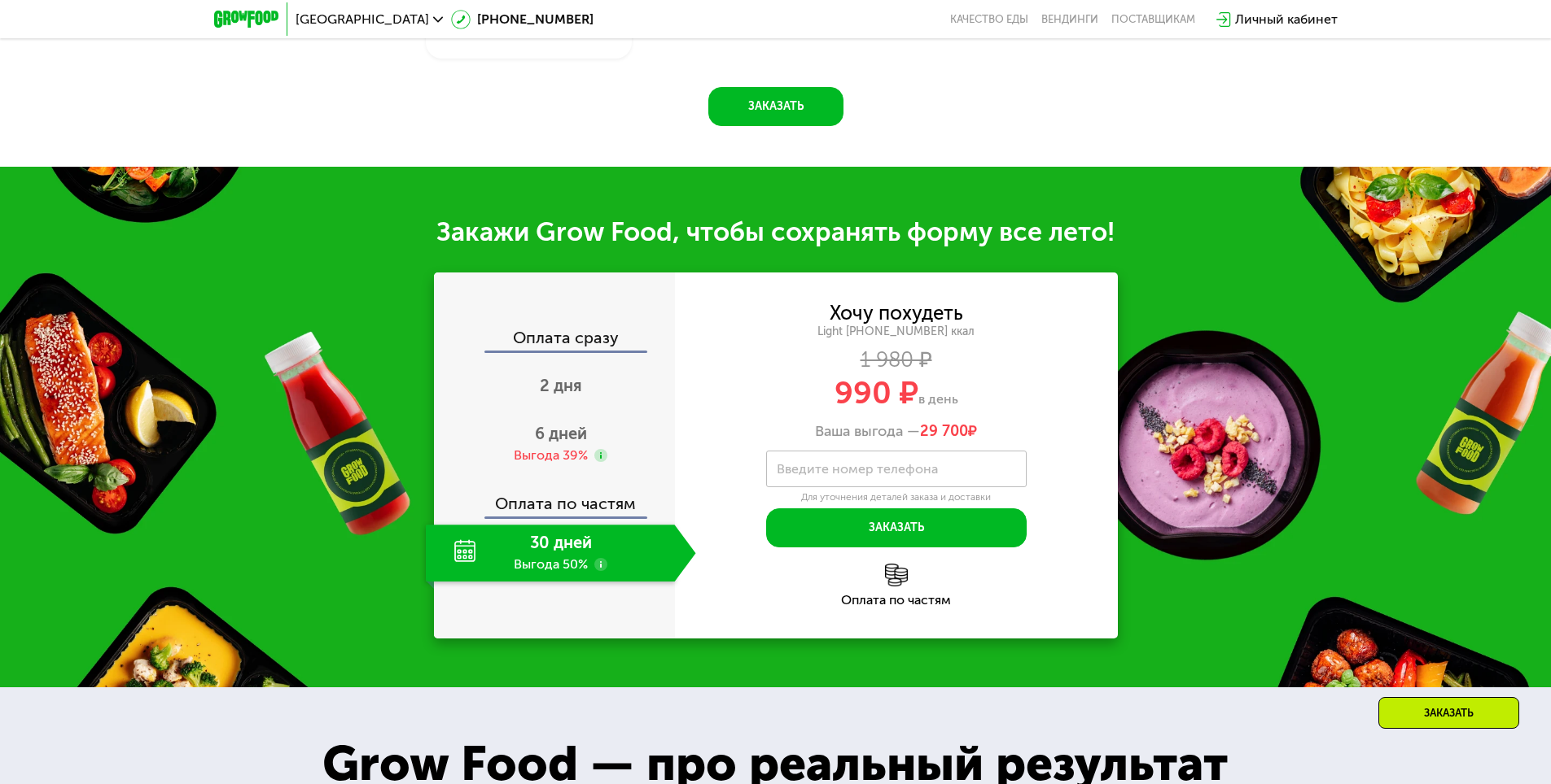
scroll to position [1660, 0]
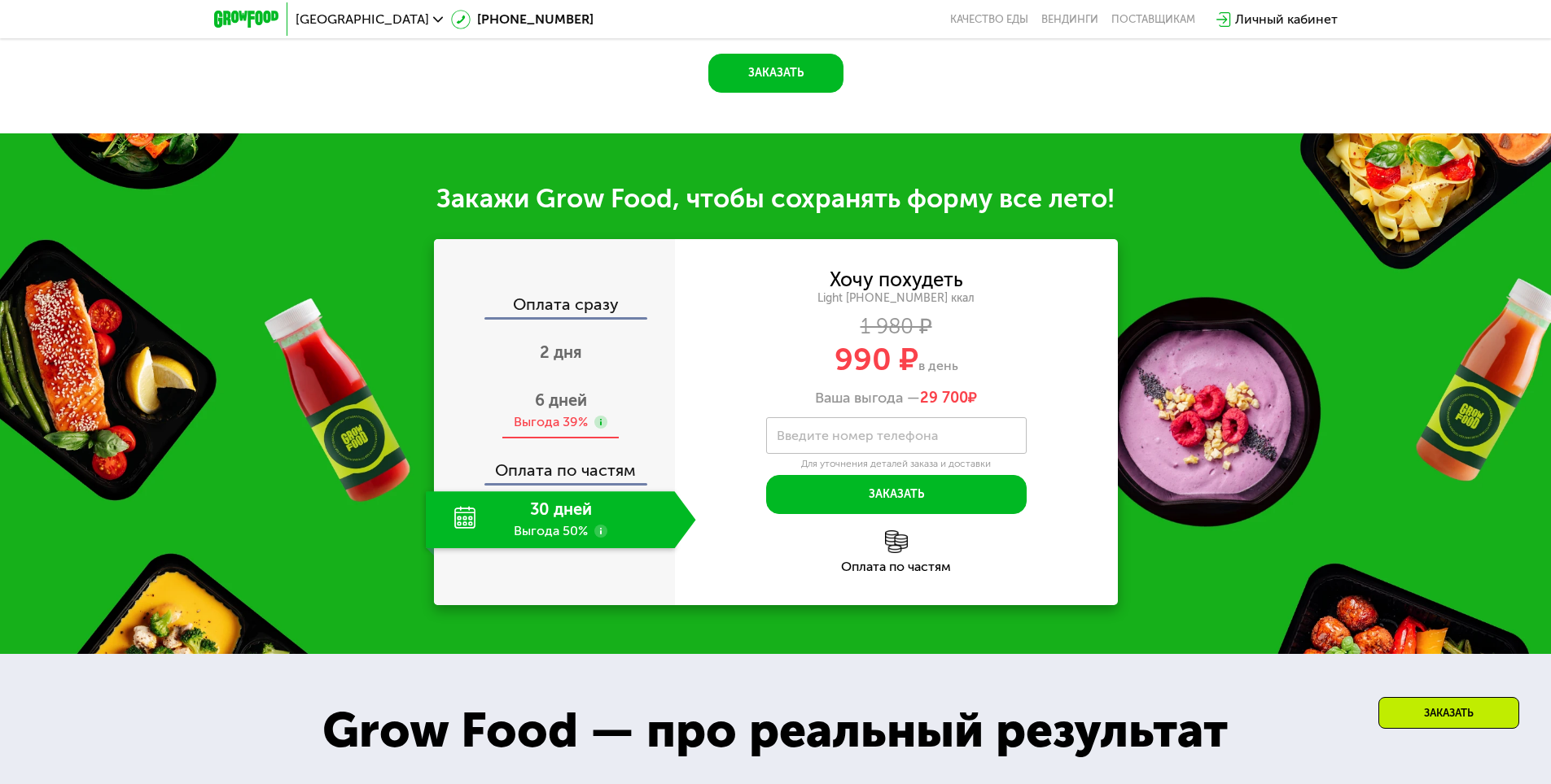
click at [549, 410] on span "6 дней" at bounding box center [560, 400] width 52 height 19
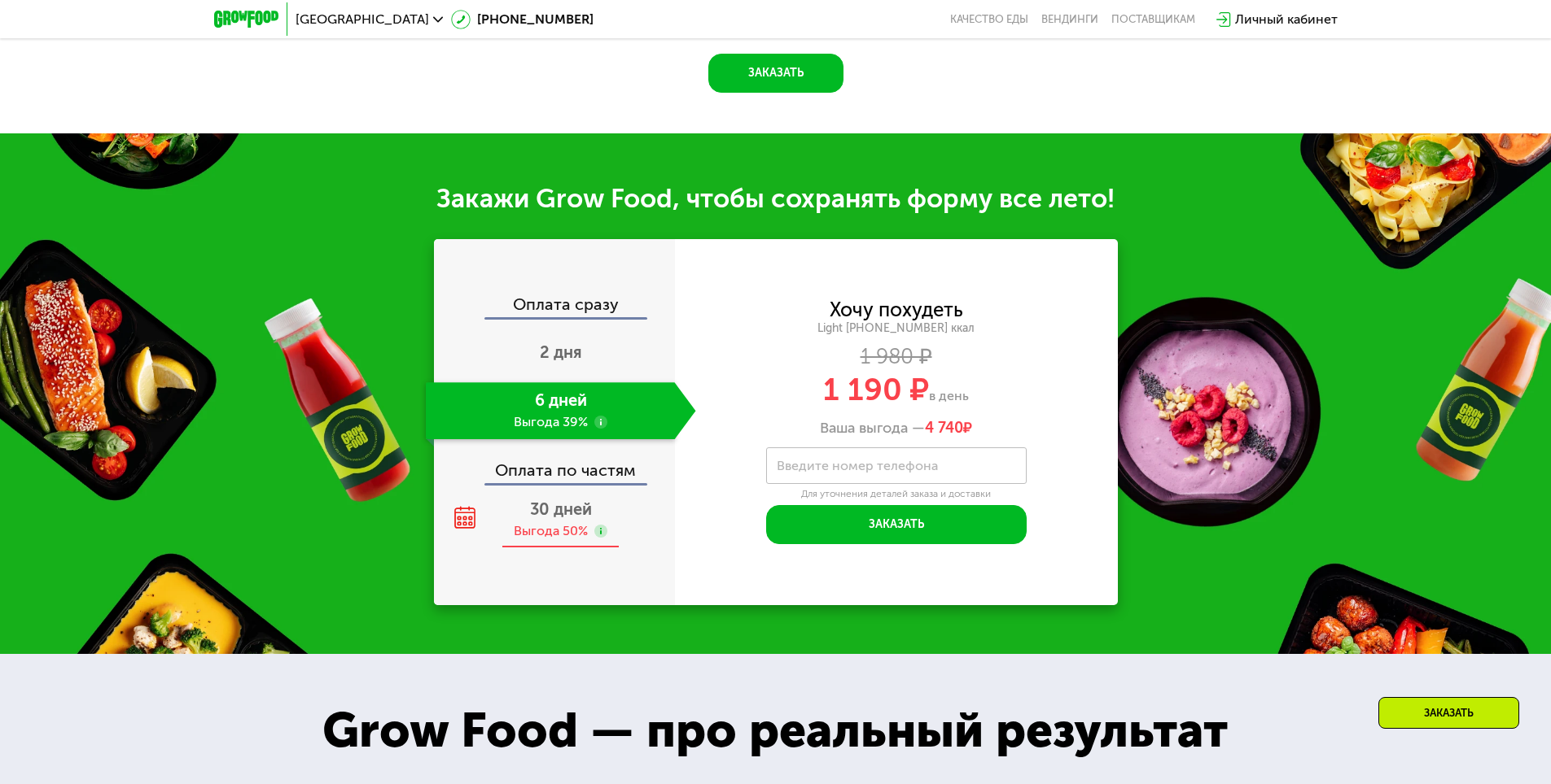
click at [541, 526] on div "30 дней Выгода 50%" at bounding box center [560, 520] width 270 height 57
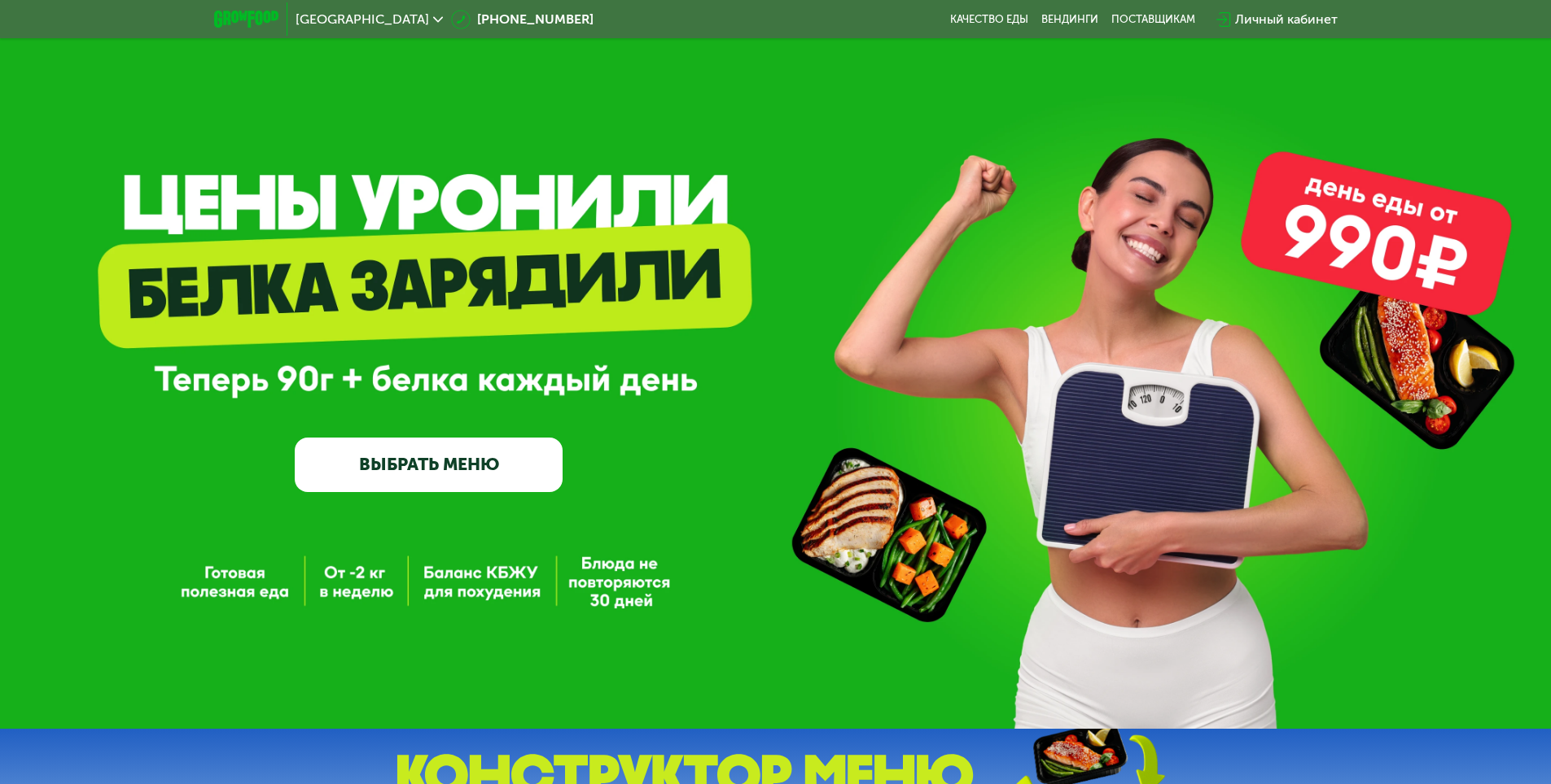
scroll to position [0, 0]
